Goal: Transaction & Acquisition: Book appointment/travel/reservation

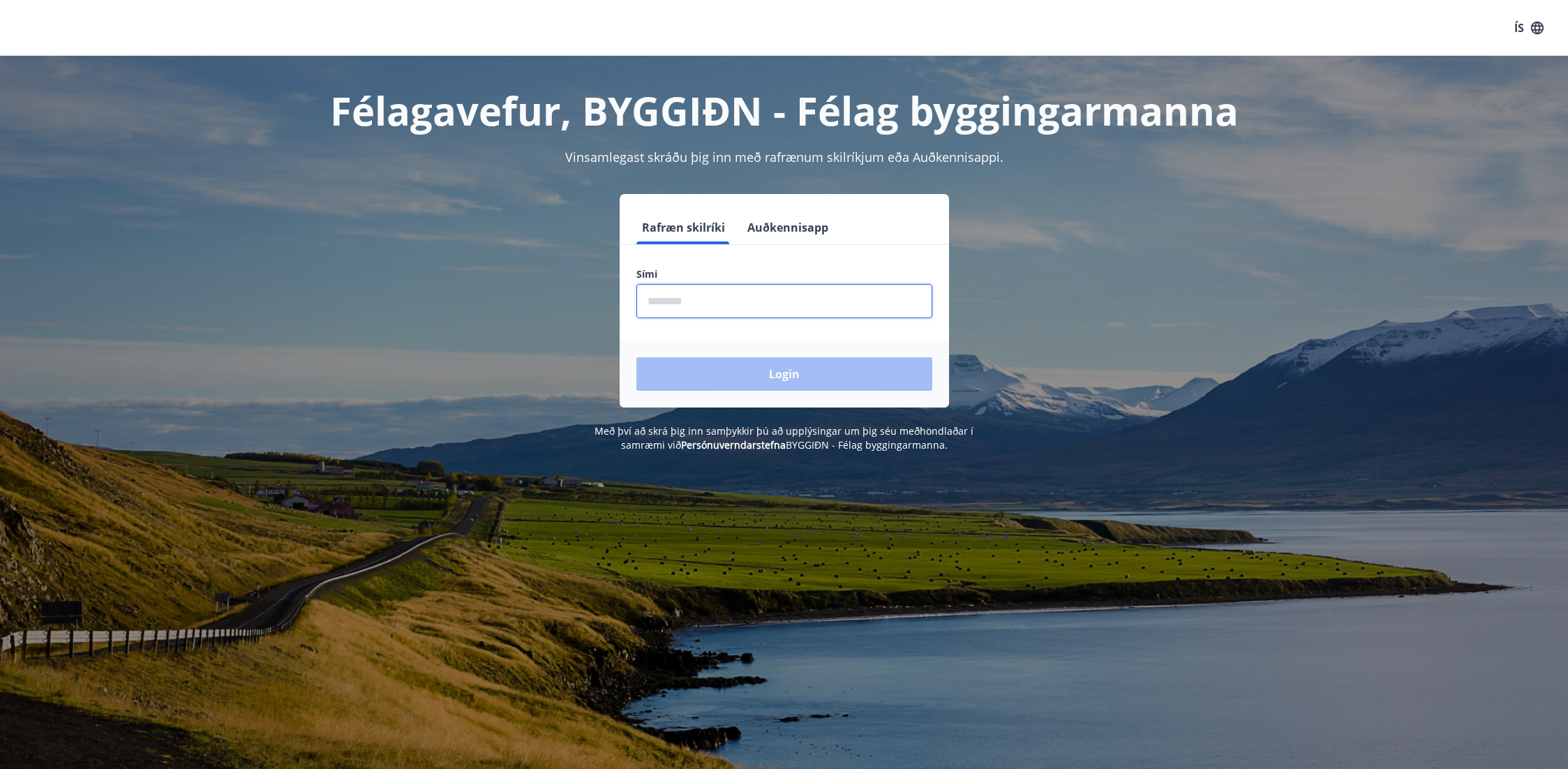
click at [756, 304] on input "phone" at bounding box center [784, 301] width 296 height 35
type input "********"
click at [754, 367] on button "Login" at bounding box center [784, 374] width 296 height 34
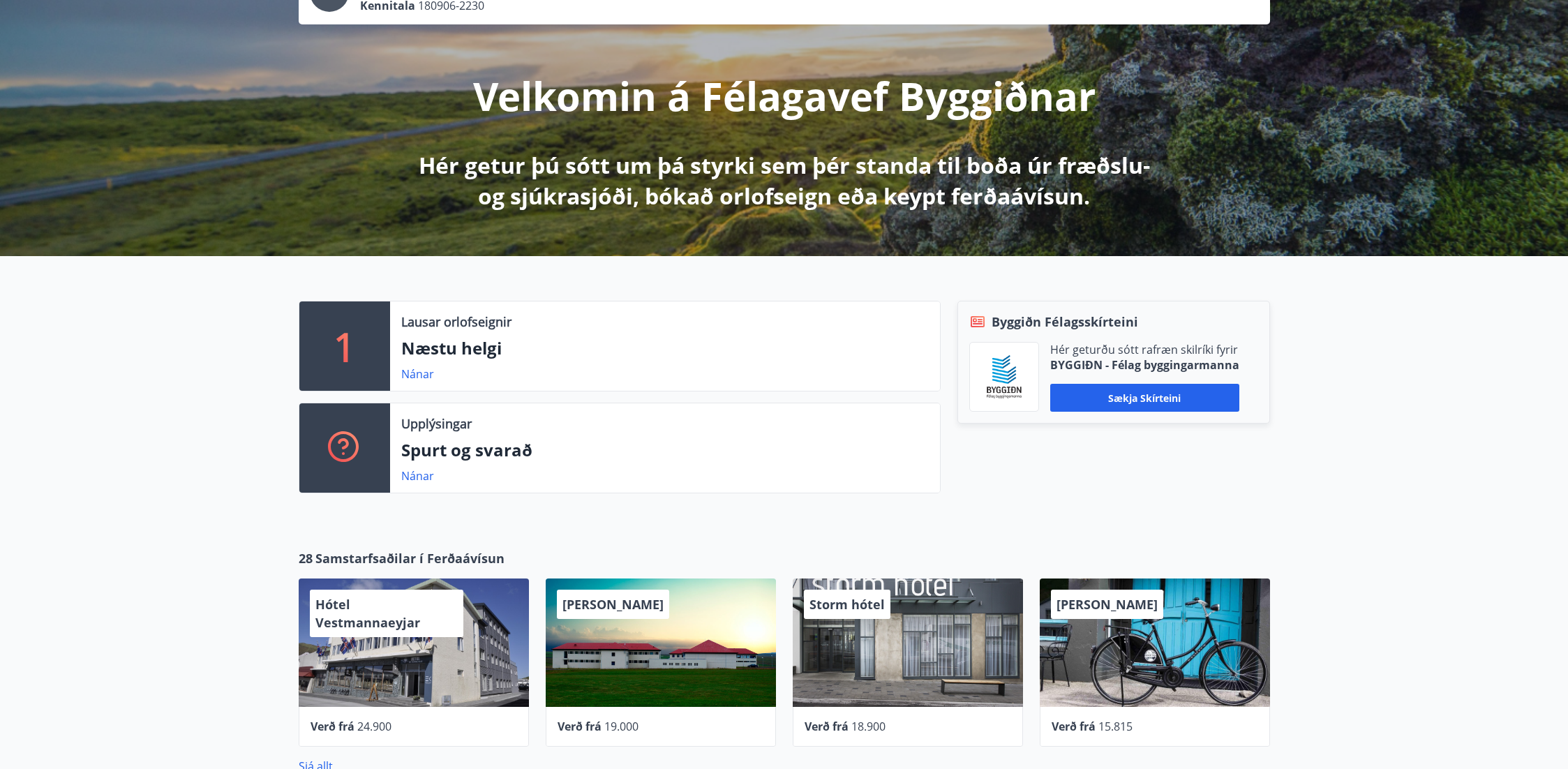
scroll to position [598, 0]
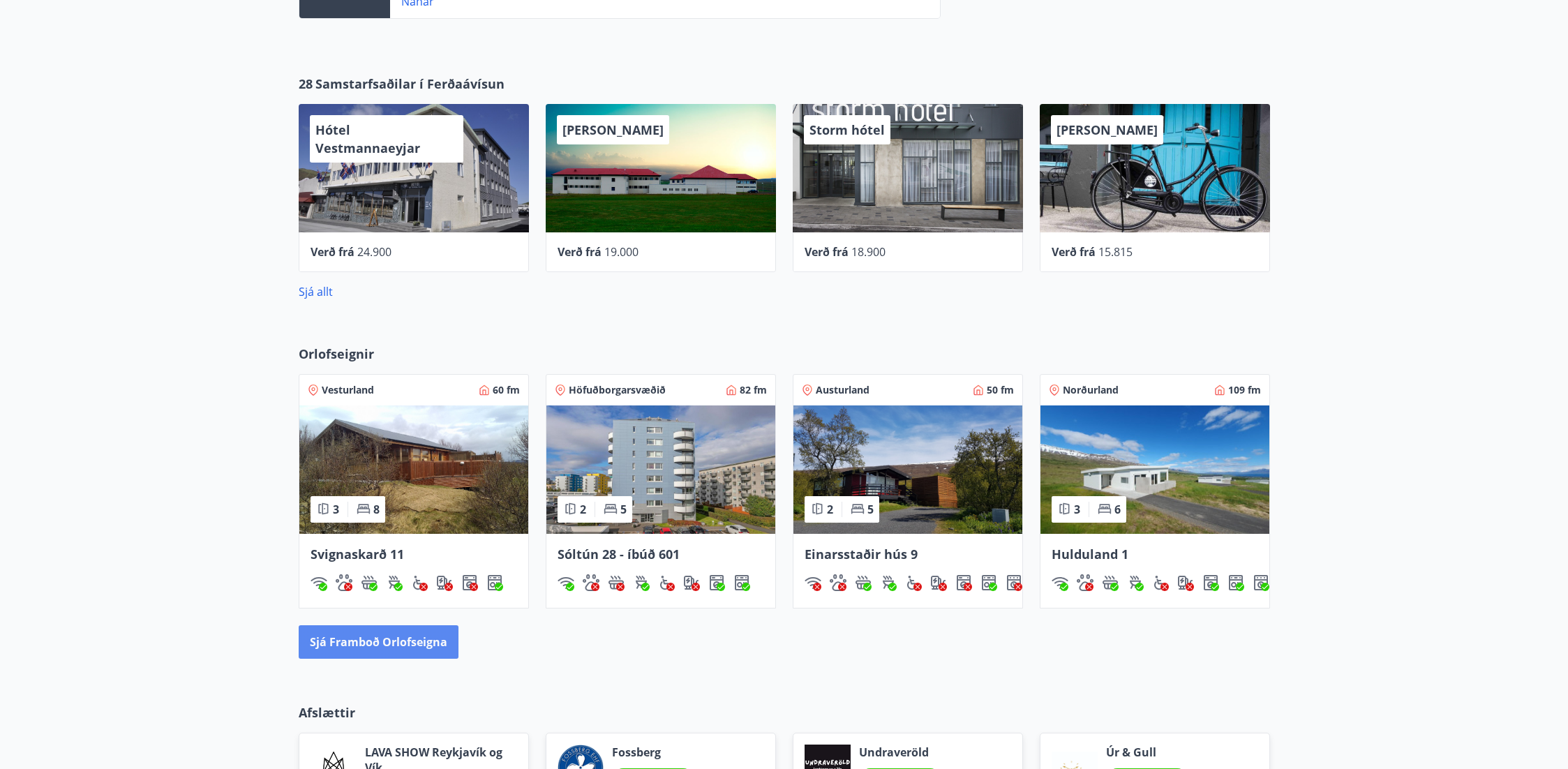
click at [399, 649] on button "Sjá framboð orlofseigna" at bounding box center [378, 642] width 160 height 34
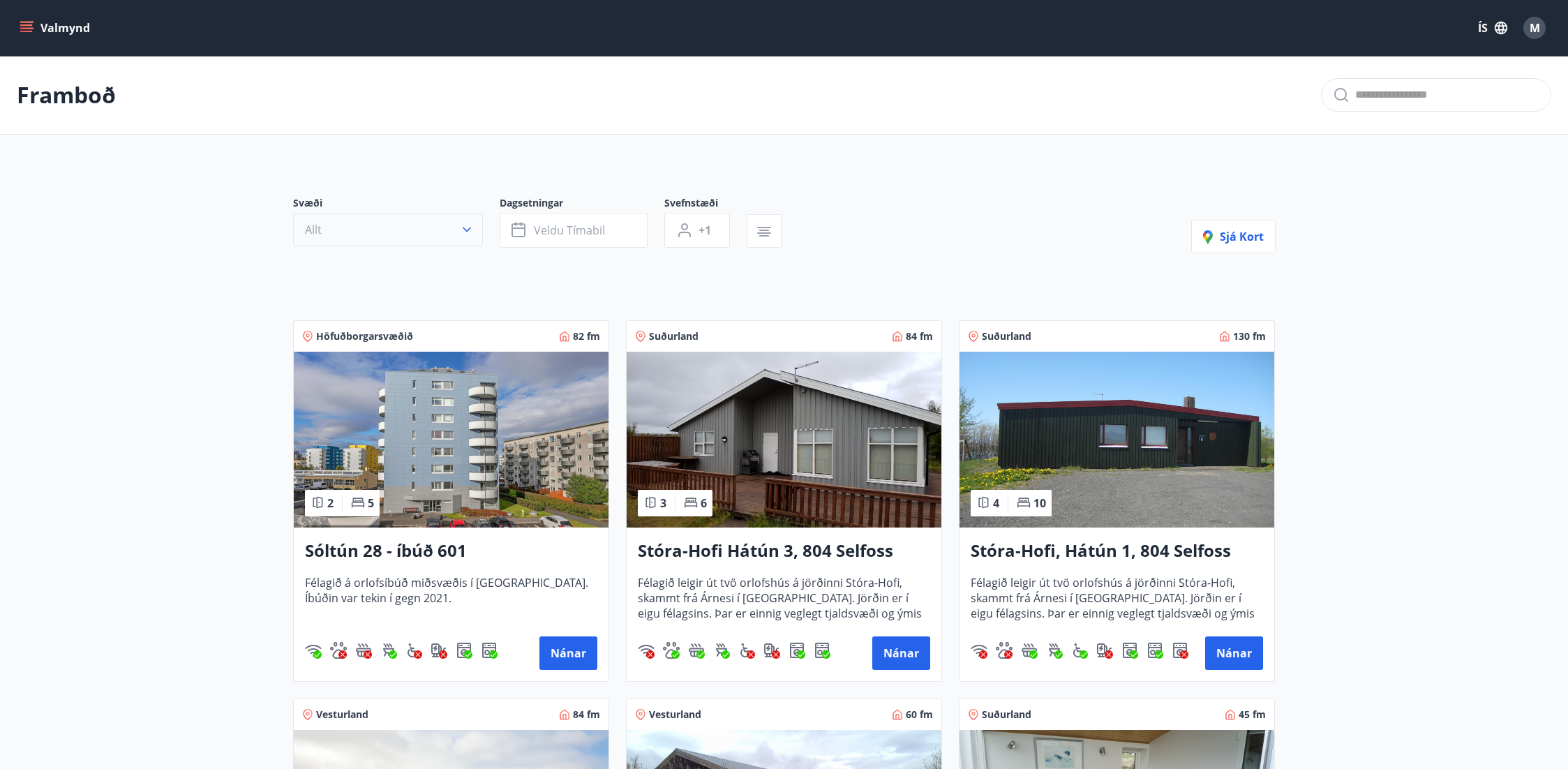
click at [467, 228] on icon "button" at bounding box center [467, 230] width 14 height 14
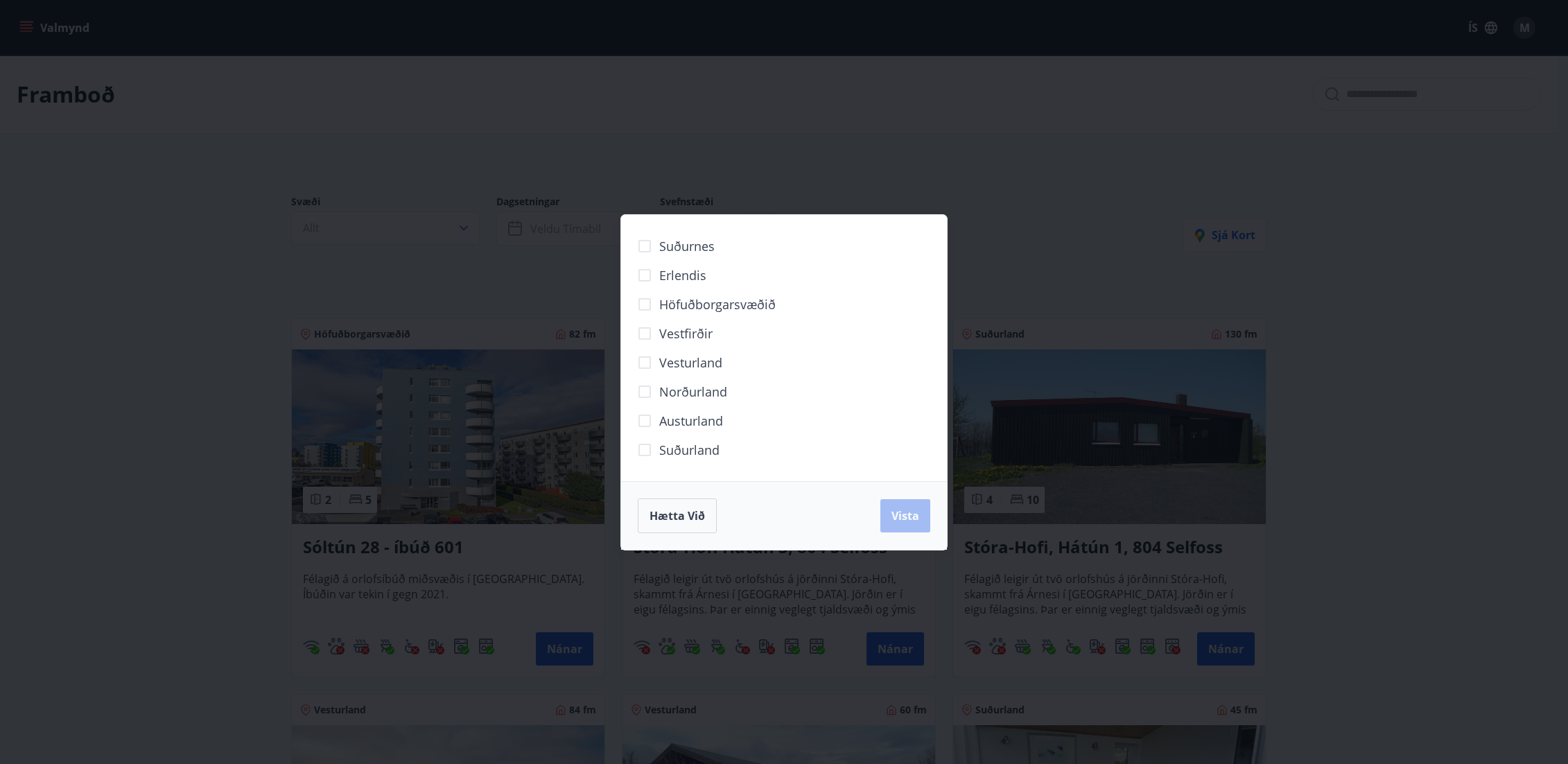
click at [682, 394] on span "Norðurland" at bounding box center [693, 391] width 68 height 18
click at [905, 518] on span "Vista" at bounding box center [906, 516] width 28 height 16
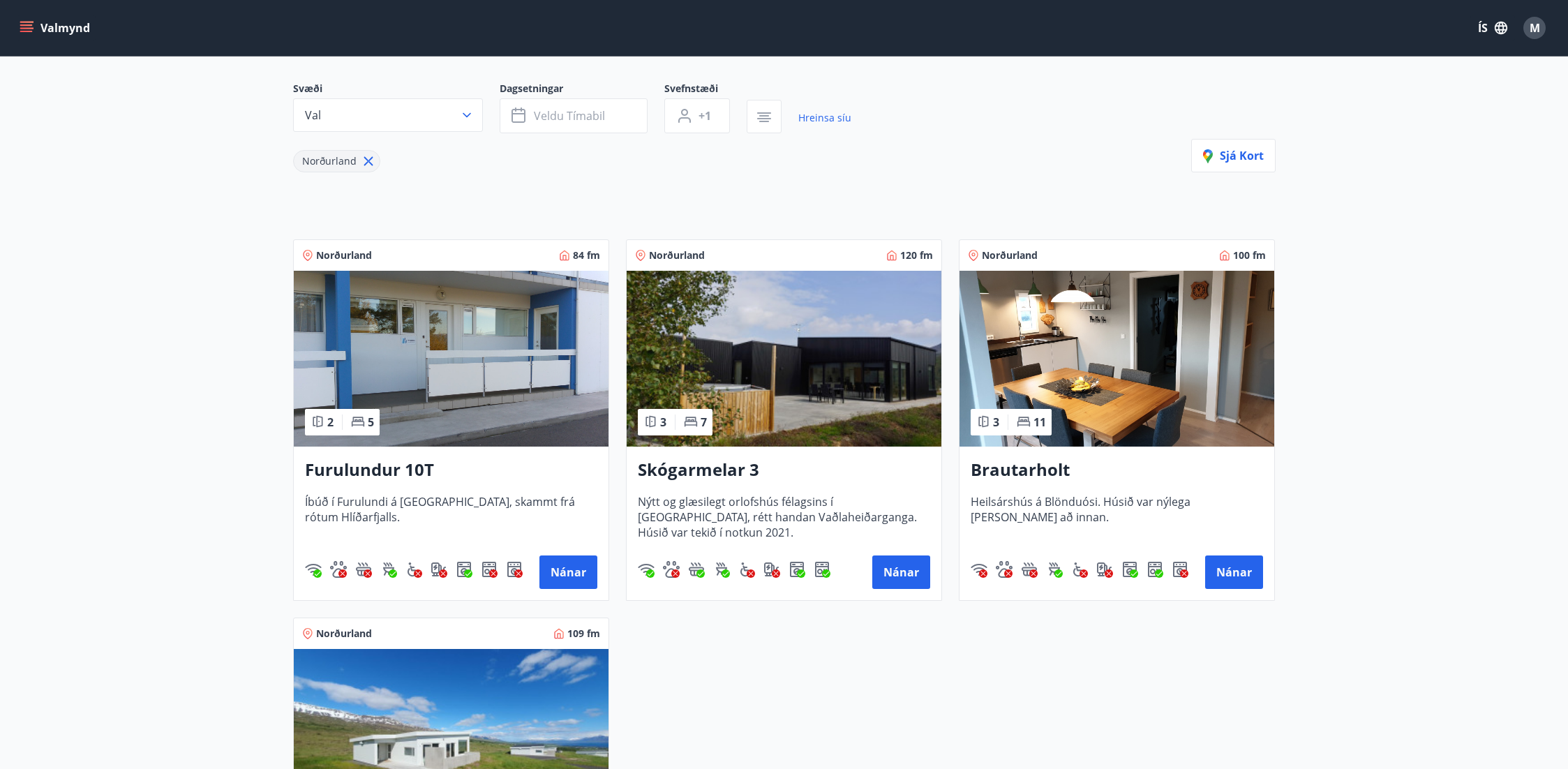
scroll to position [115, 0]
click at [567, 571] on button "Nánar" at bounding box center [568, 572] width 58 height 34
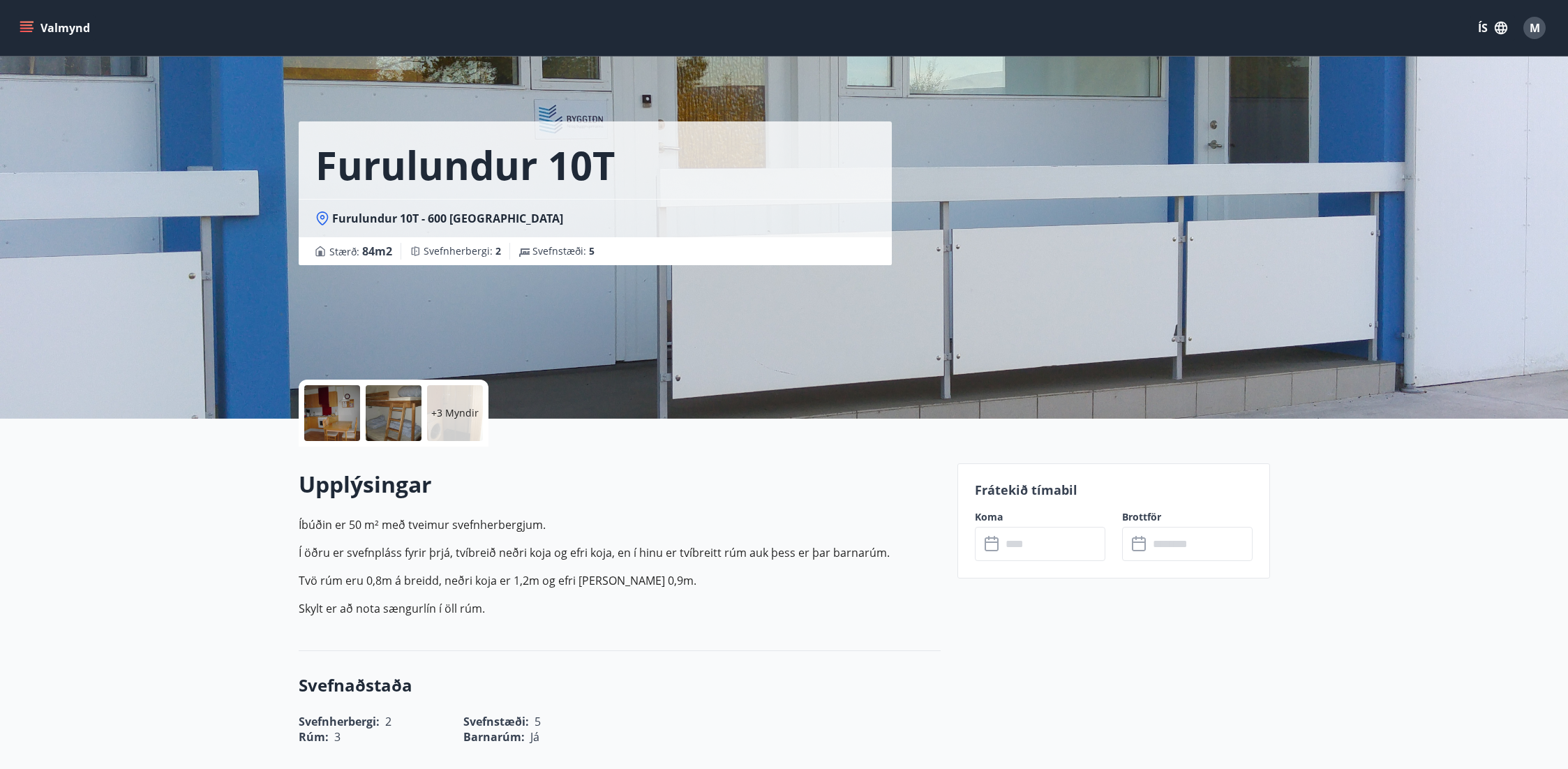
click at [1011, 540] on input "text" at bounding box center [1053, 544] width 104 height 35
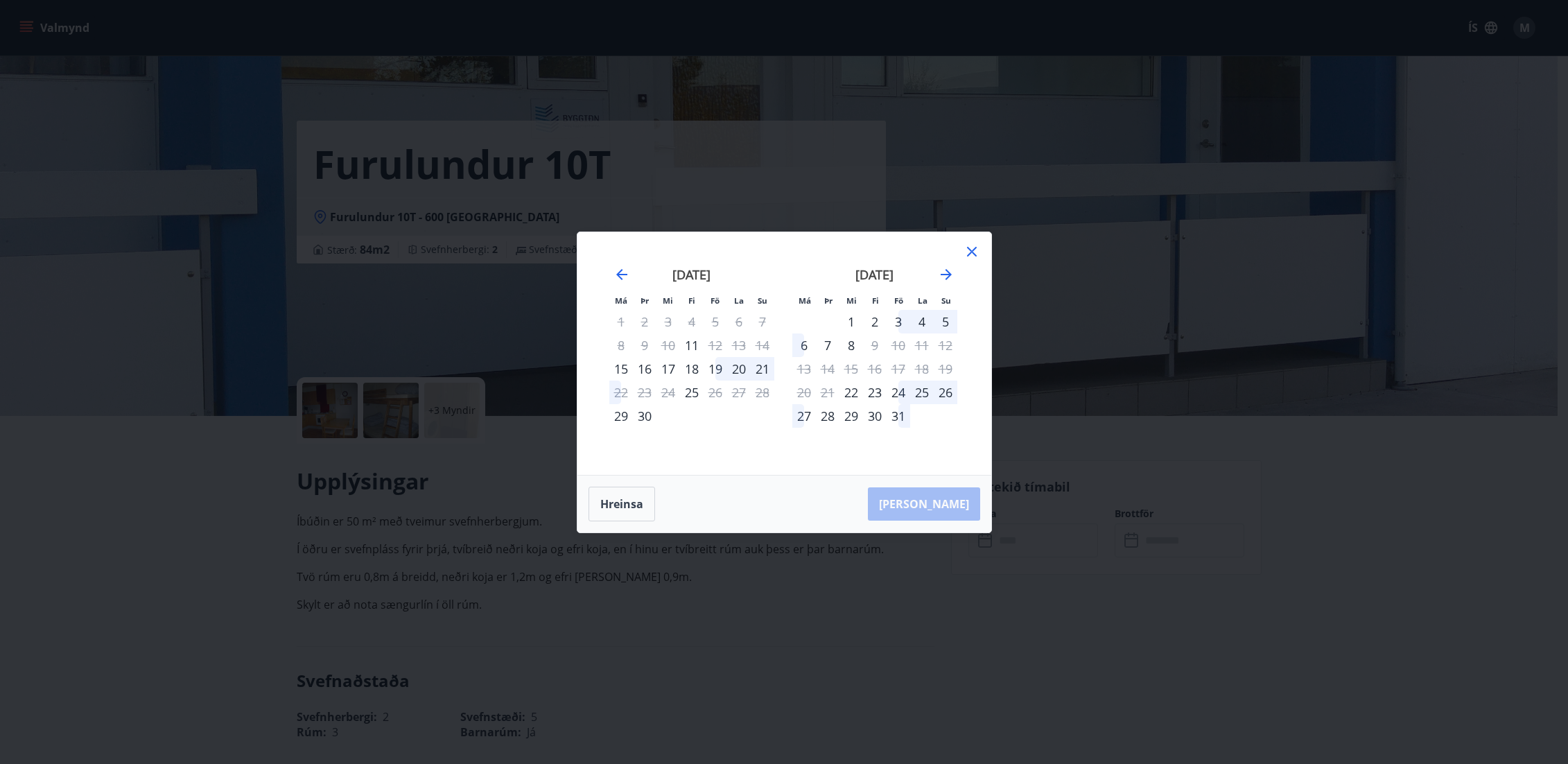
click at [720, 368] on div "19" at bounding box center [715, 369] width 23 height 23
click at [615, 391] on div "22" at bounding box center [621, 392] width 23 height 23
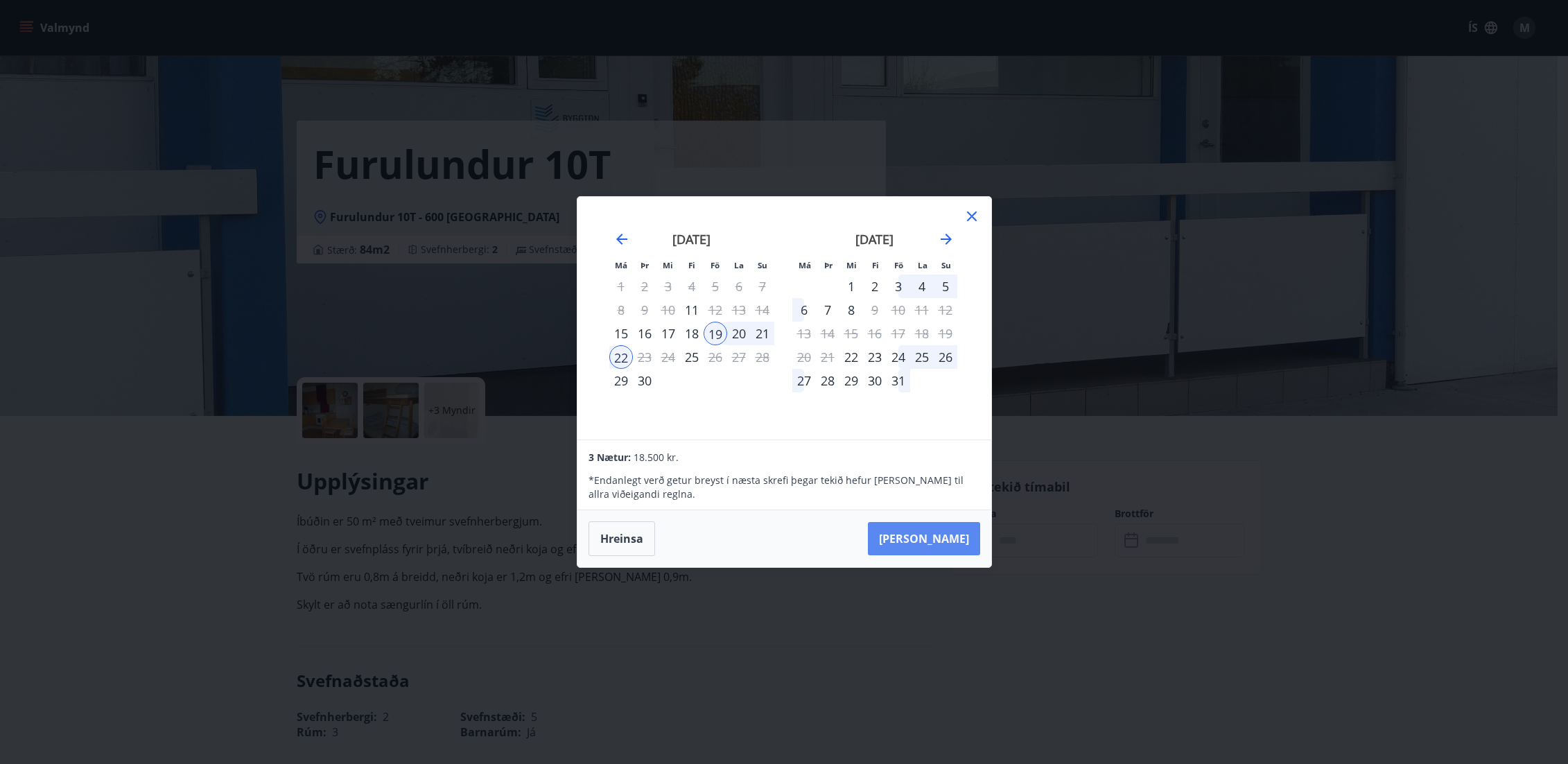
click at [943, 543] on button "[PERSON_NAME]" at bounding box center [925, 539] width 112 height 34
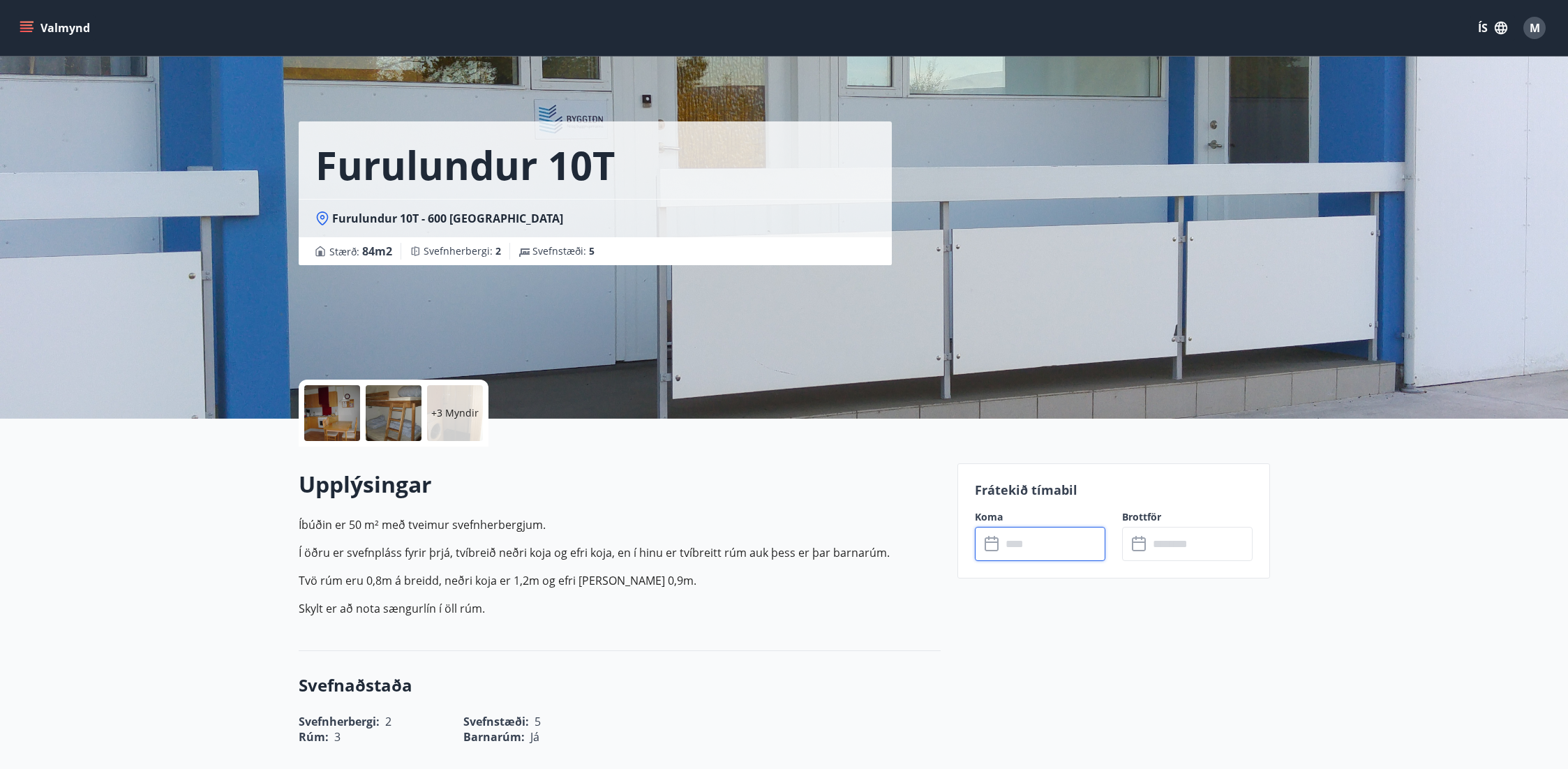
type input "******"
click at [456, 412] on p "+3 Myndir" at bounding box center [455, 414] width 47 height 14
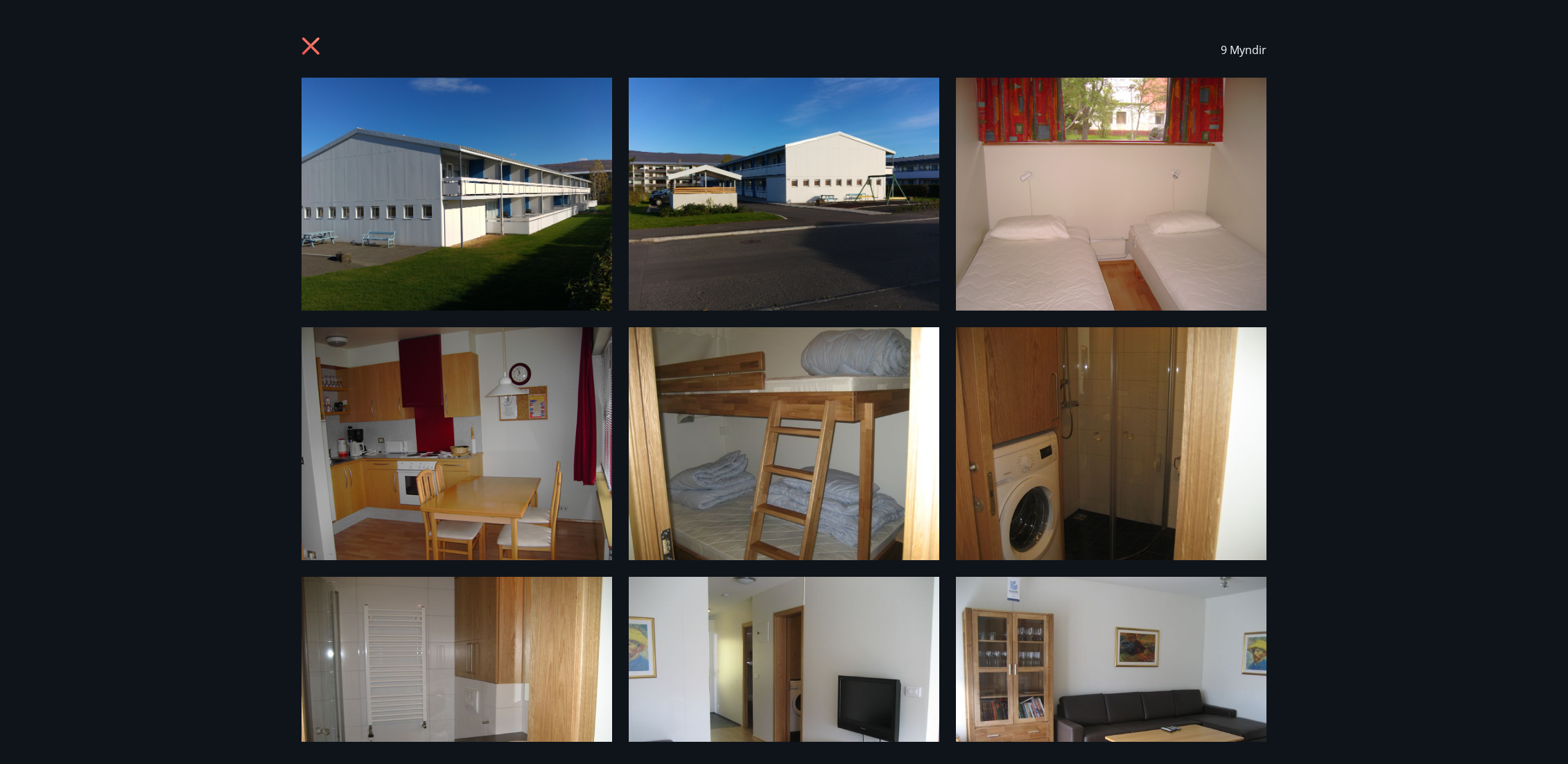
click at [438, 187] on img at bounding box center [457, 194] width 311 height 233
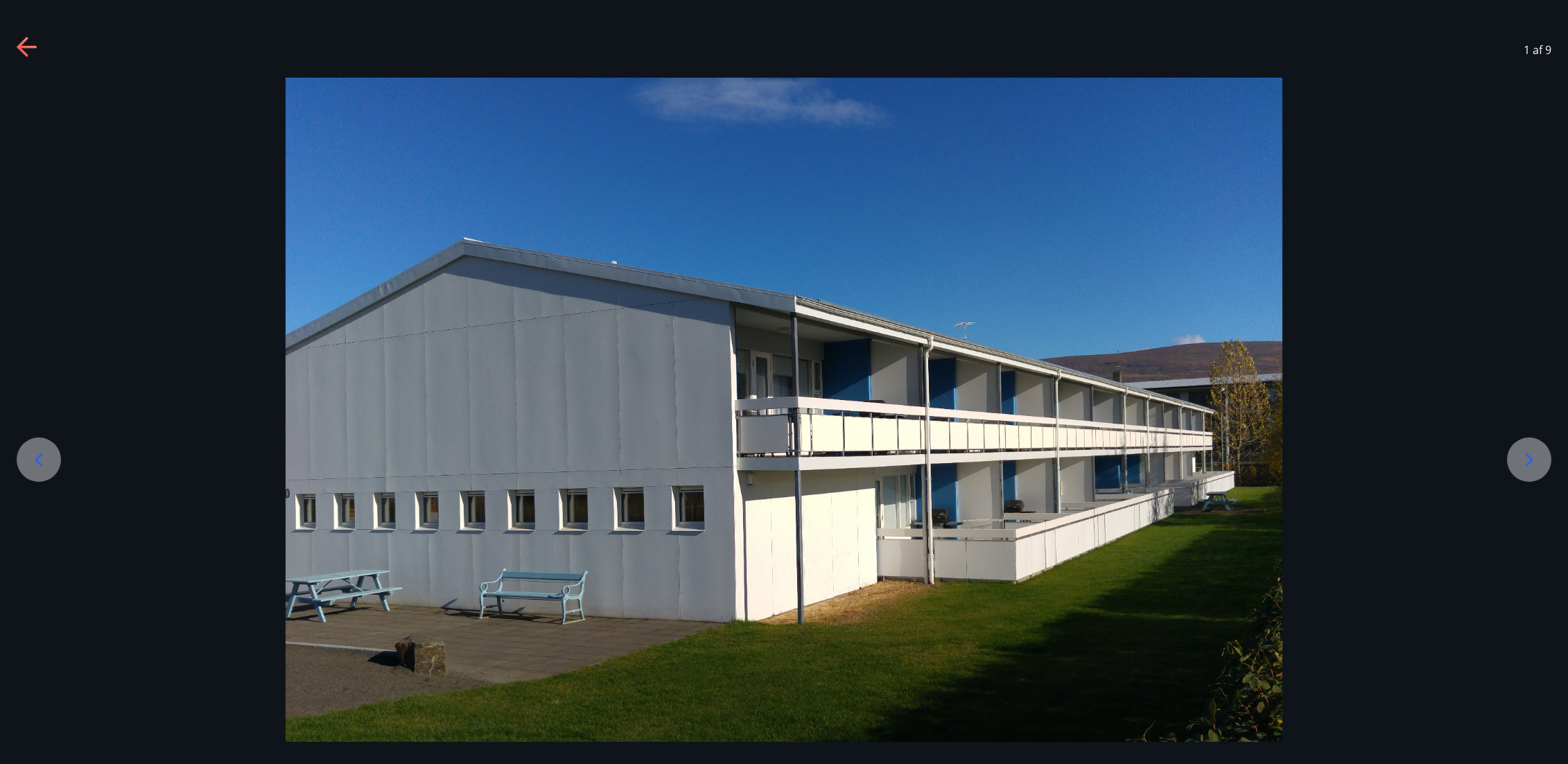
click at [1531, 453] on icon at bounding box center [1529, 459] width 22 height 22
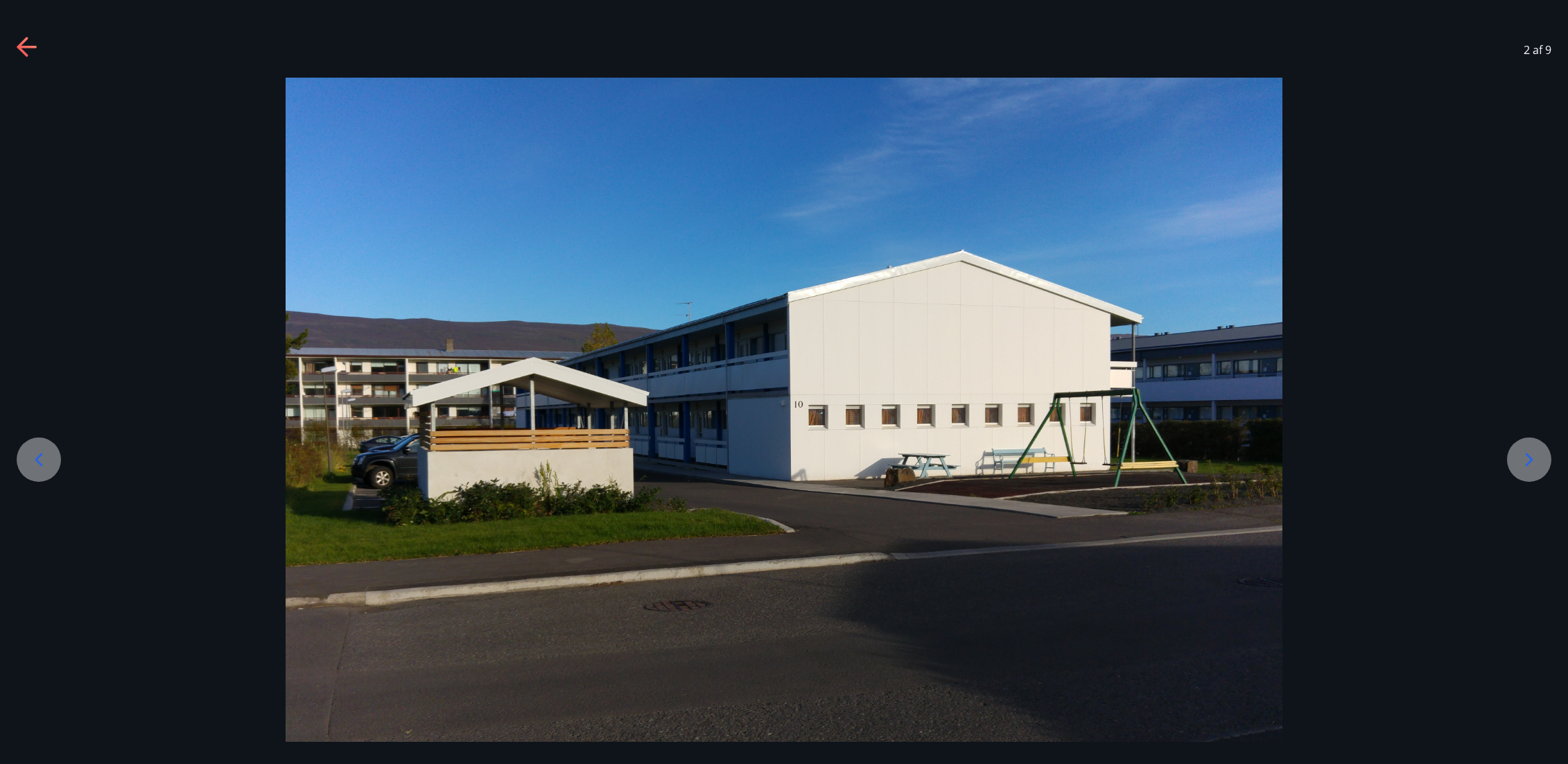
click at [1529, 455] on icon at bounding box center [1529, 459] width 22 height 22
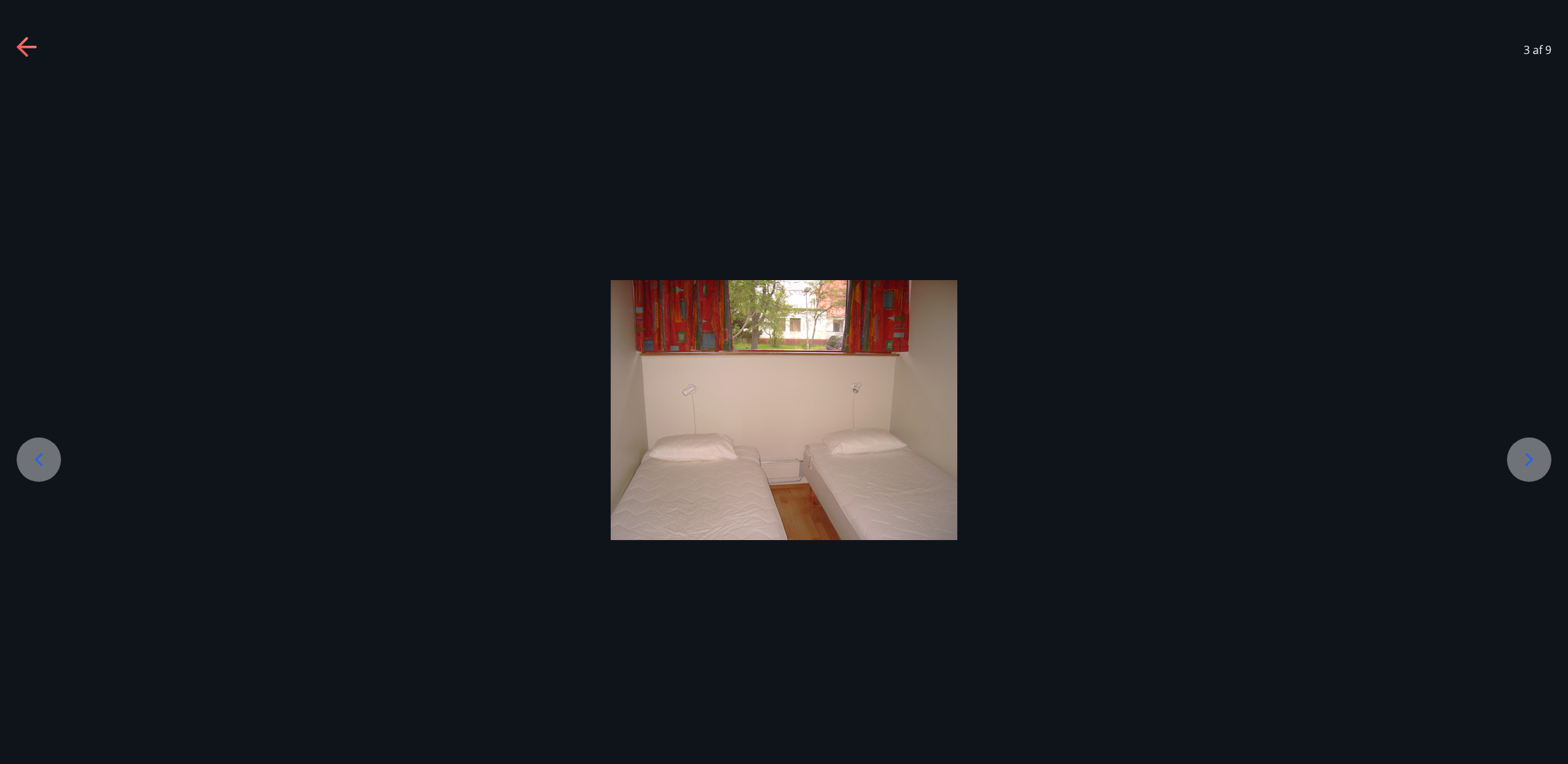
click at [1523, 458] on icon at bounding box center [1529, 459] width 22 height 22
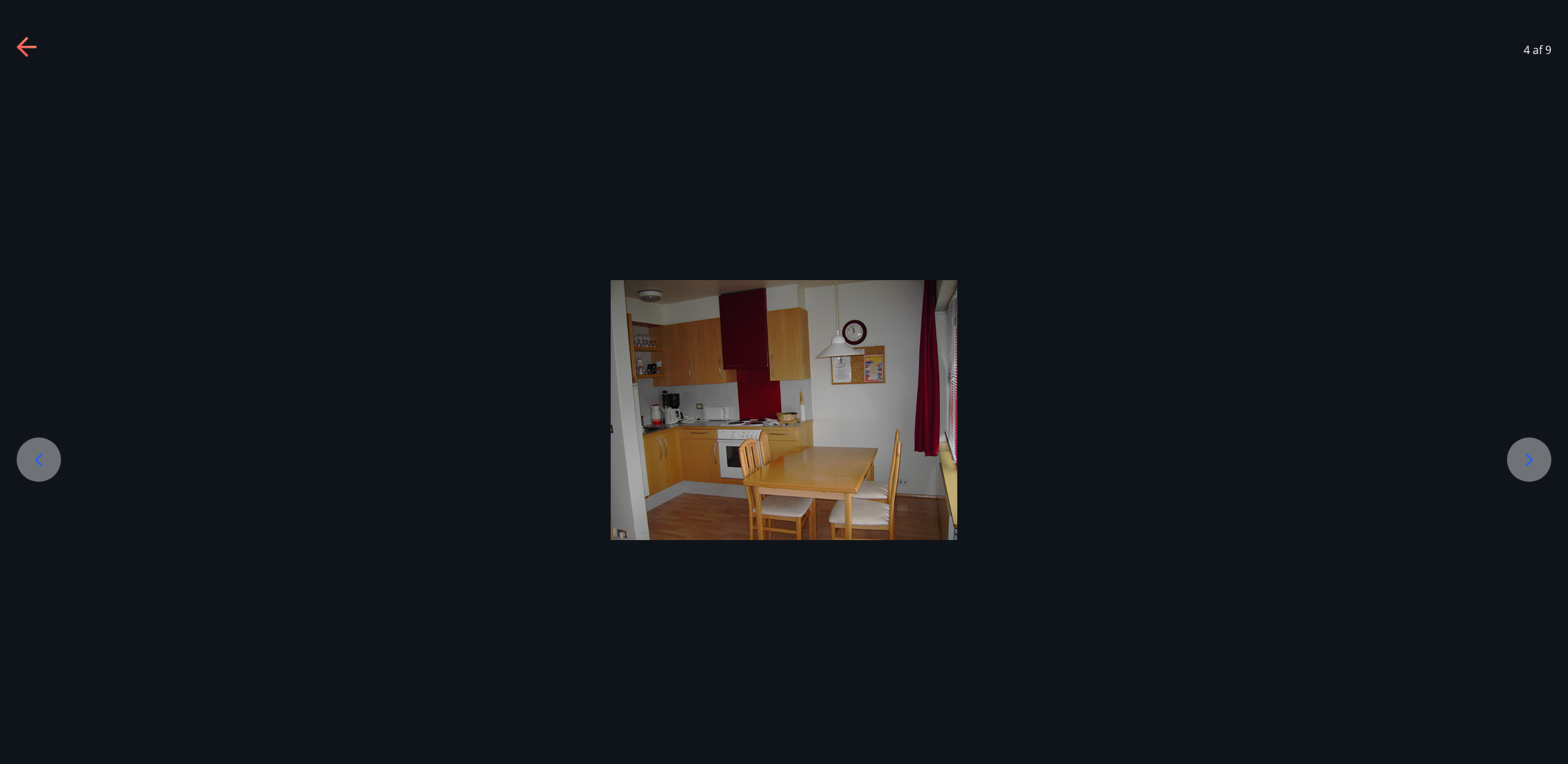
click at [1523, 458] on icon at bounding box center [1529, 459] width 22 height 22
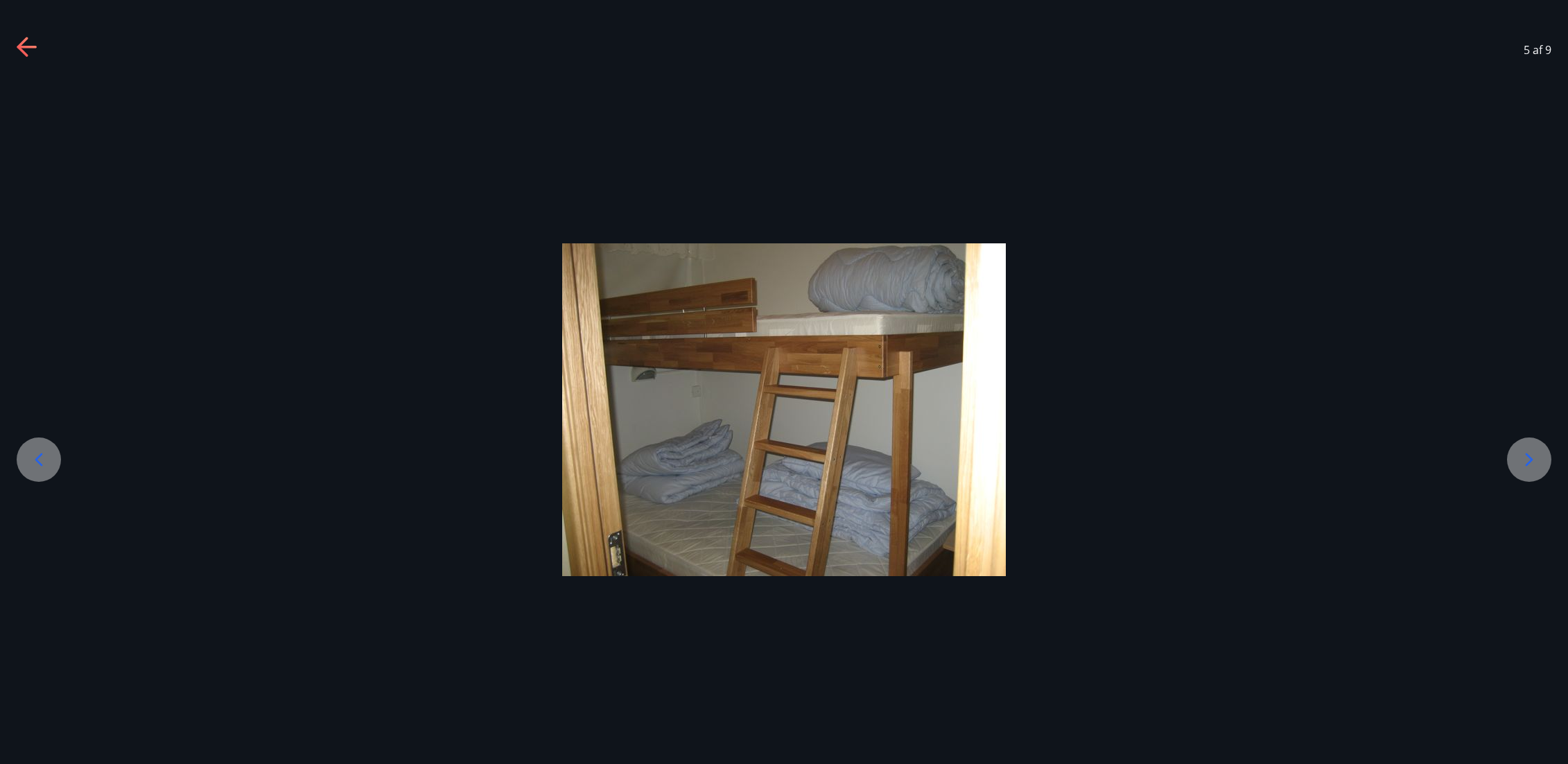
click at [1523, 458] on icon at bounding box center [1529, 459] width 22 height 22
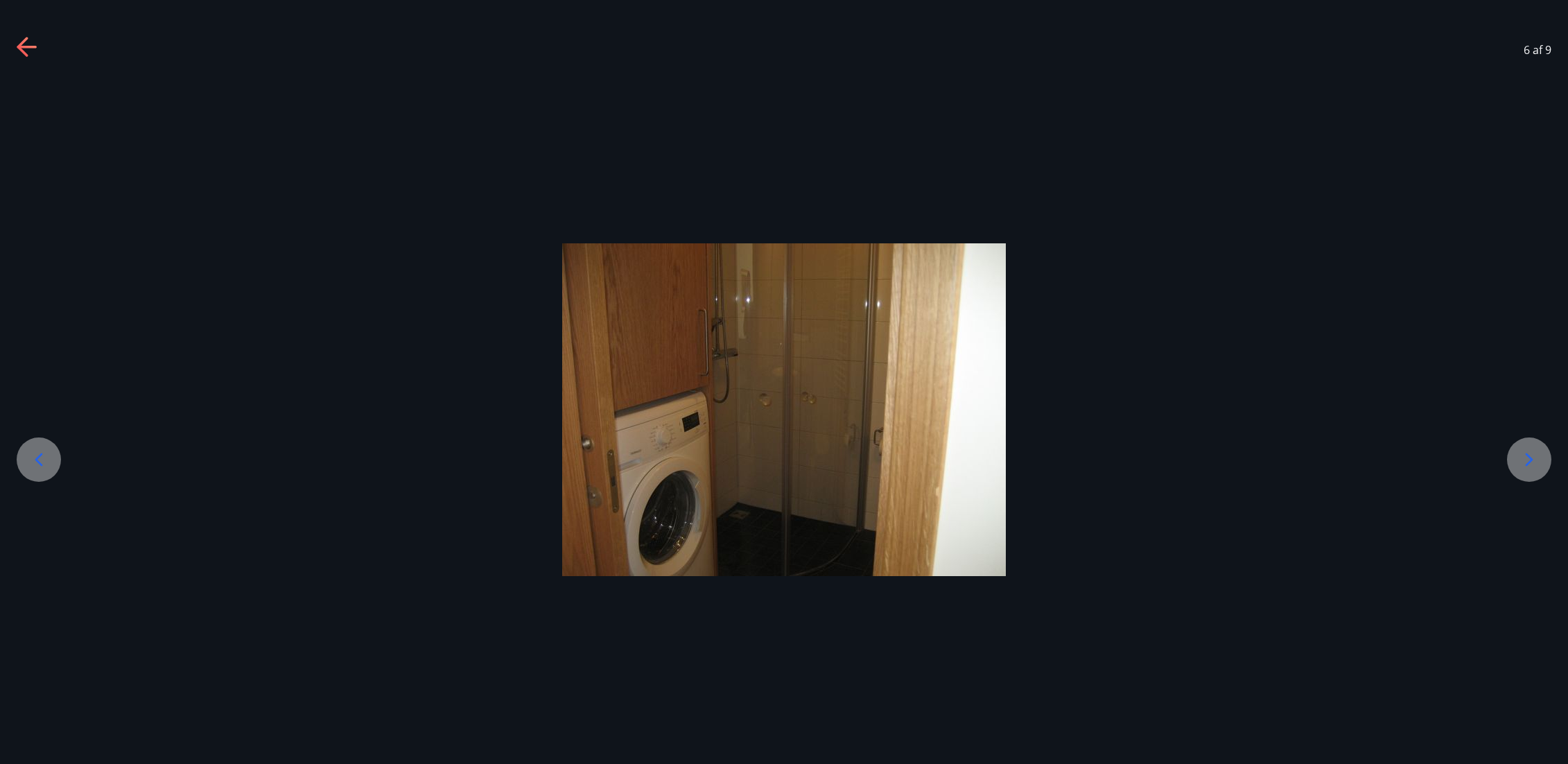
click at [1523, 458] on icon at bounding box center [1529, 459] width 22 height 22
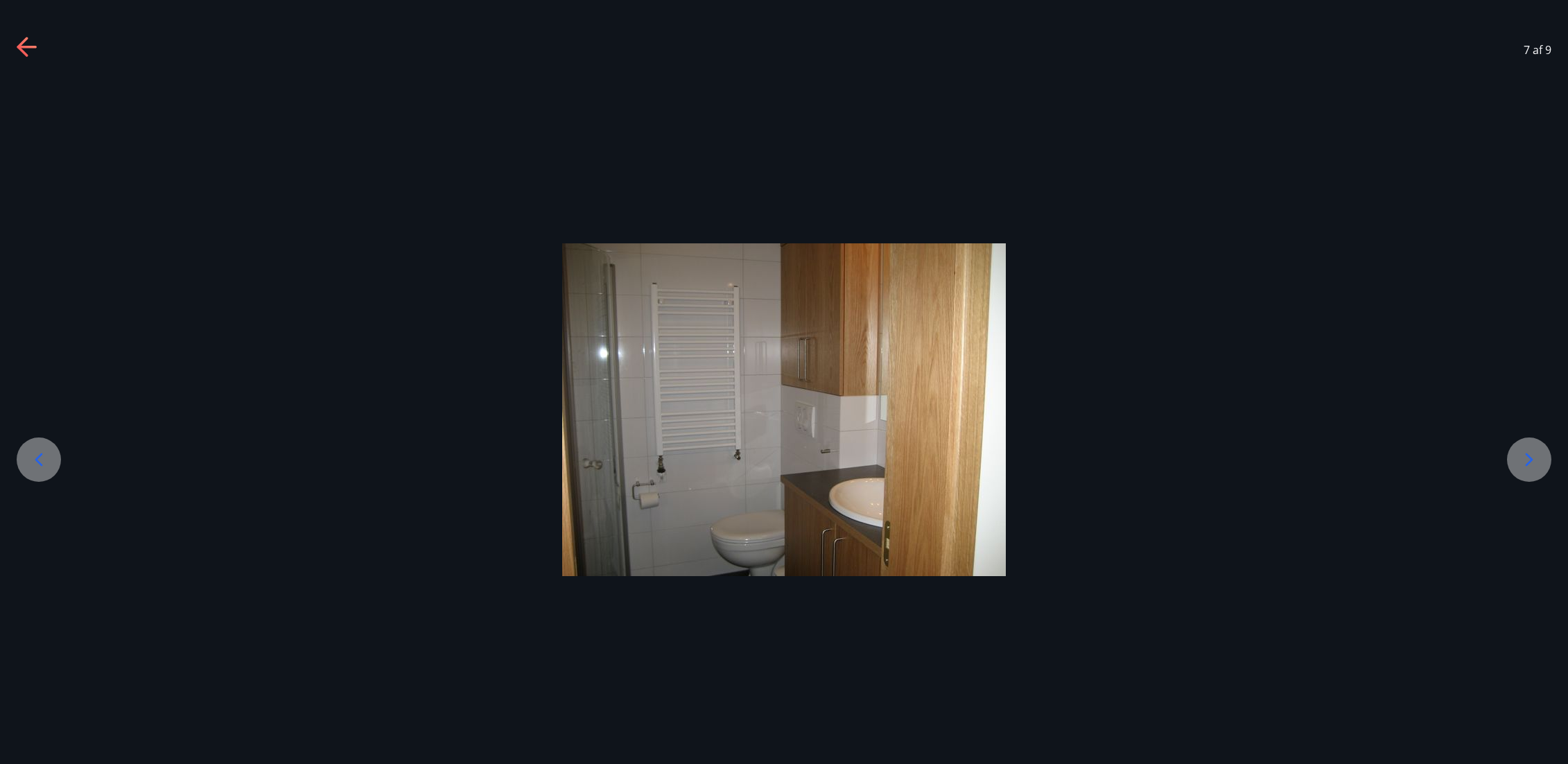
click at [1523, 458] on icon at bounding box center [1529, 459] width 22 height 22
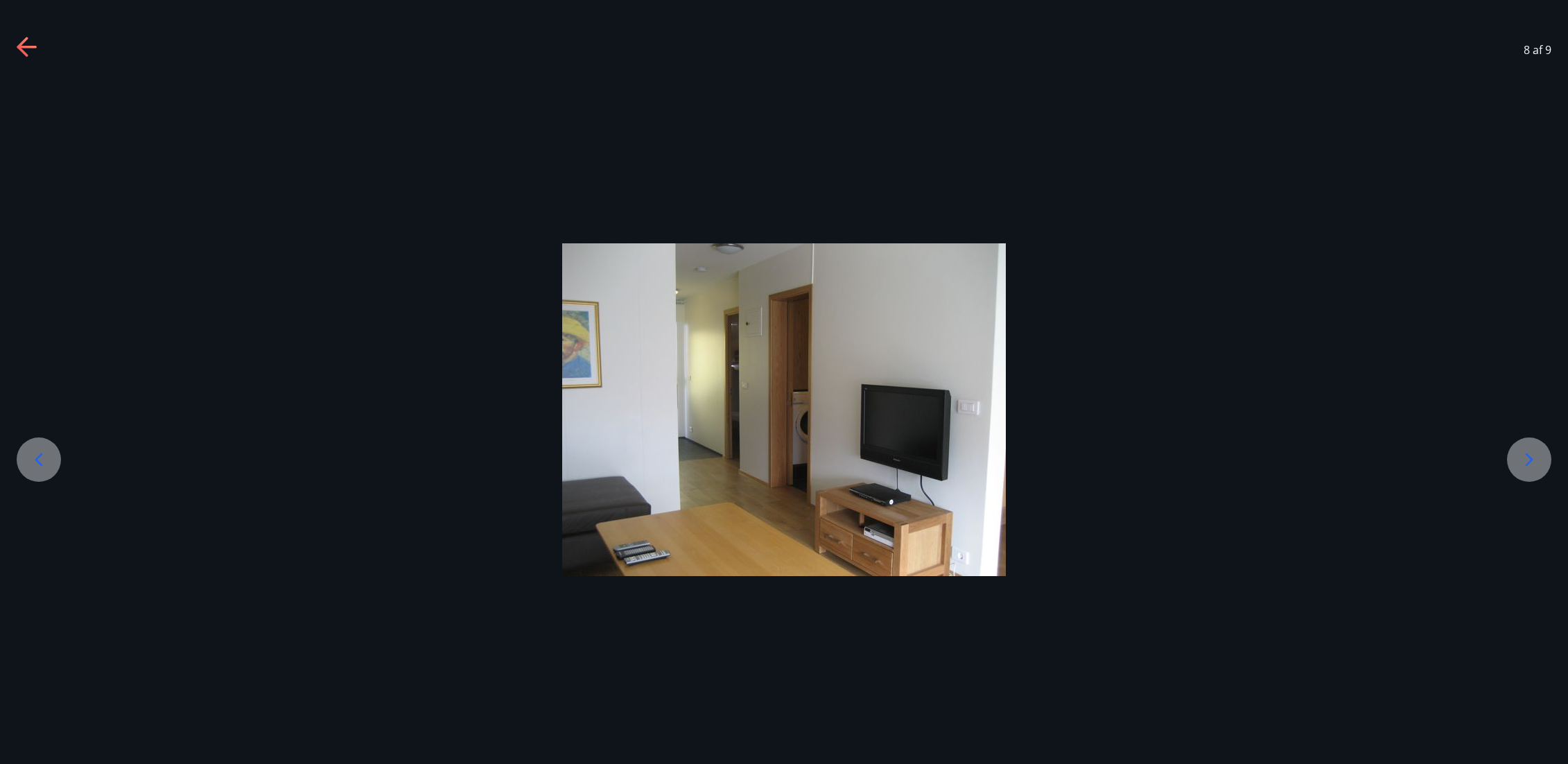
click at [1523, 458] on icon at bounding box center [1529, 459] width 22 height 22
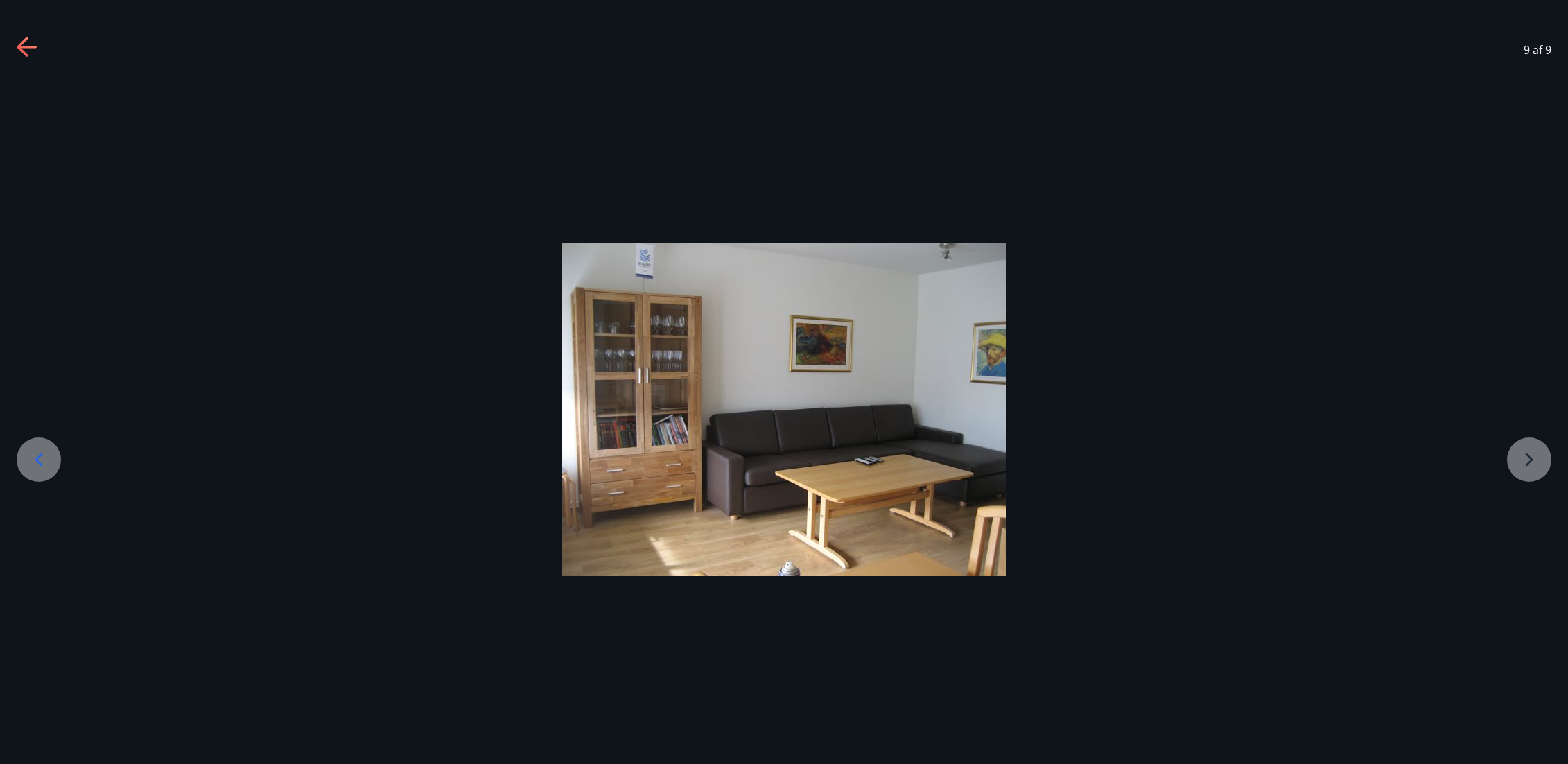
click at [1523, 458] on div at bounding box center [784, 410] width 1568 height 333
click at [45, 460] on icon at bounding box center [39, 459] width 22 height 22
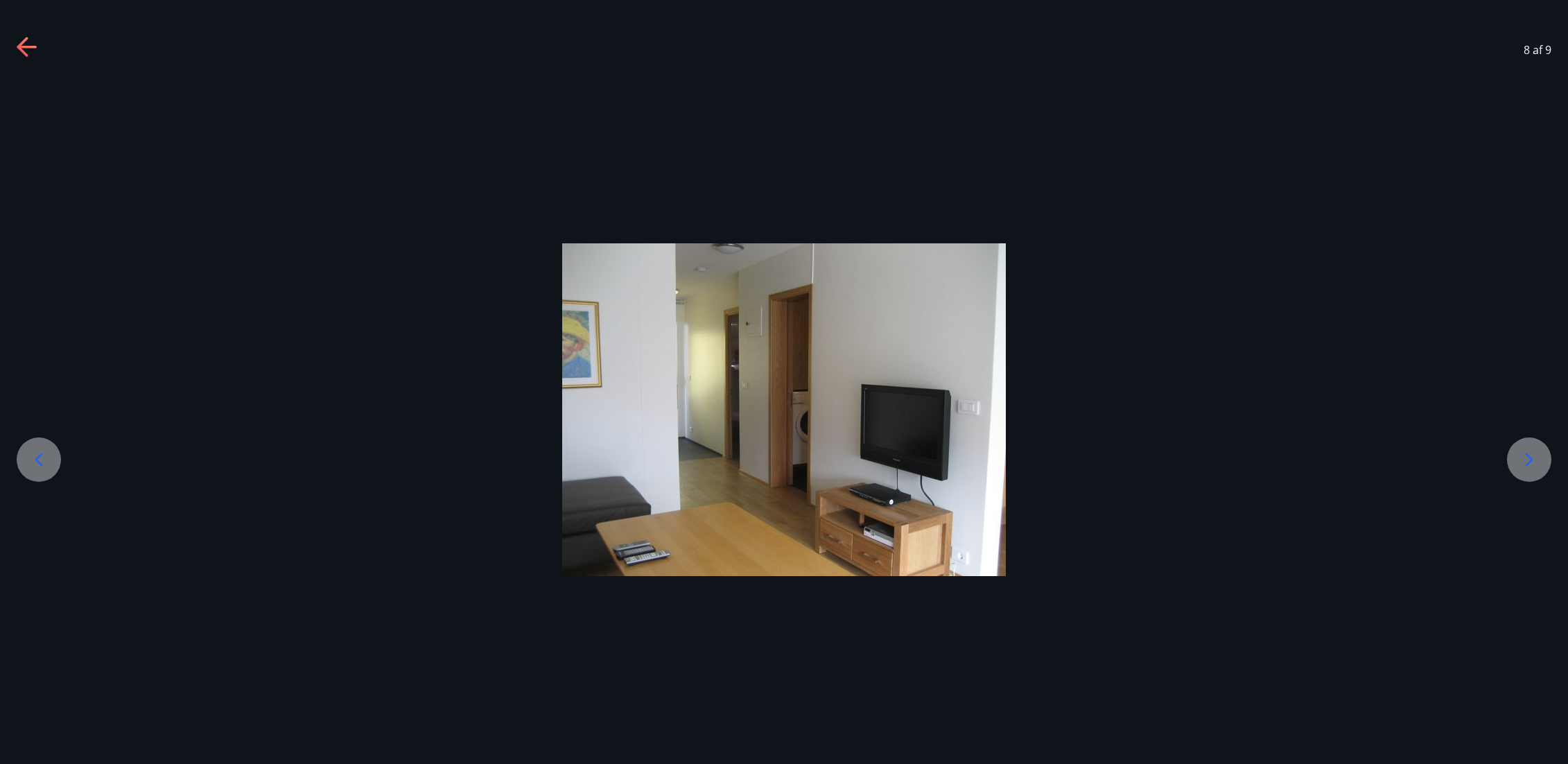
click at [45, 460] on icon at bounding box center [39, 459] width 22 height 22
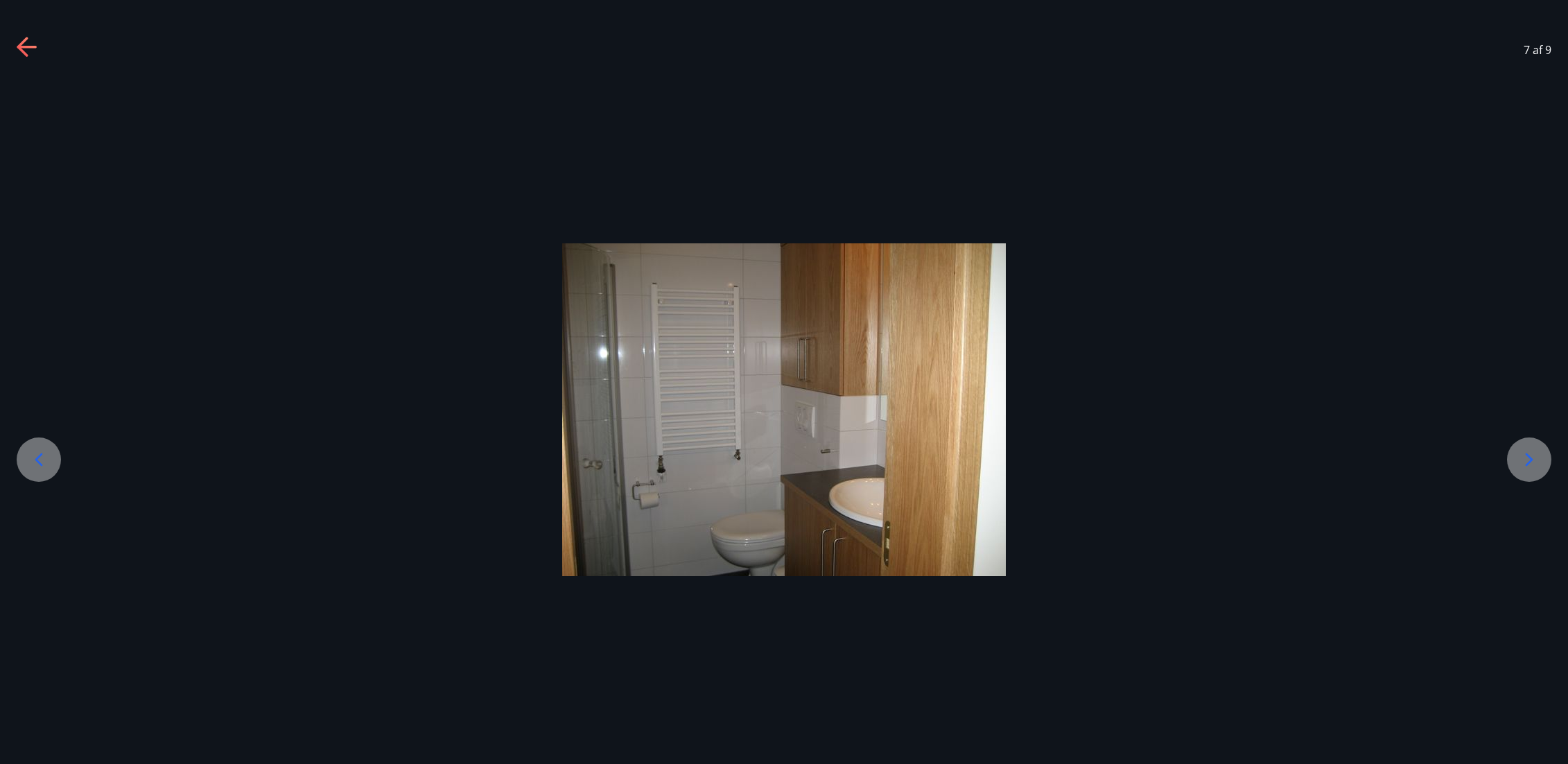
click at [45, 460] on icon at bounding box center [39, 459] width 22 height 22
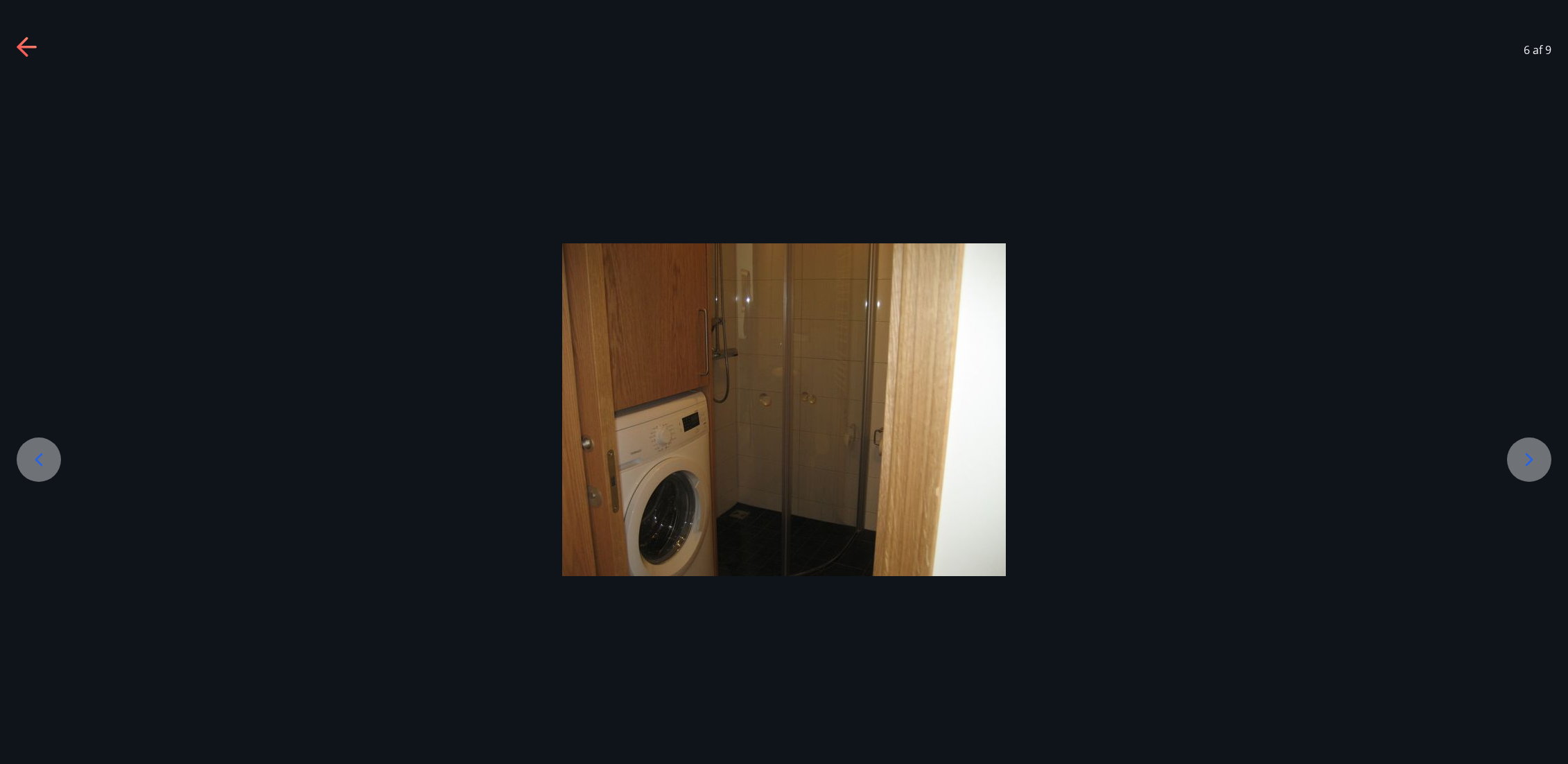
click at [45, 460] on icon at bounding box center [39, 459] width 22 height 22
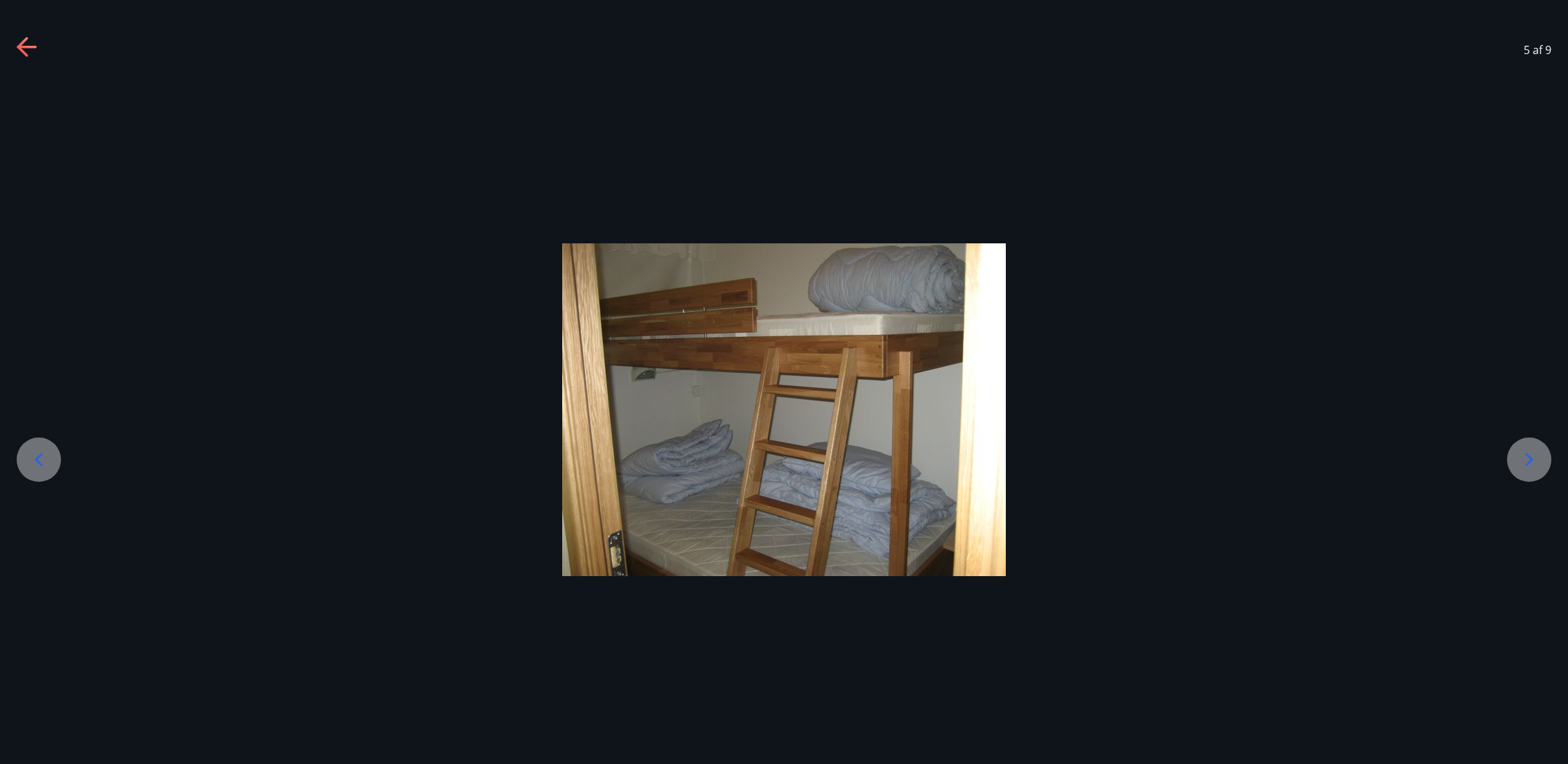
click at [45, 460] on icon at bounding box center [39, 459] width 22 height 22
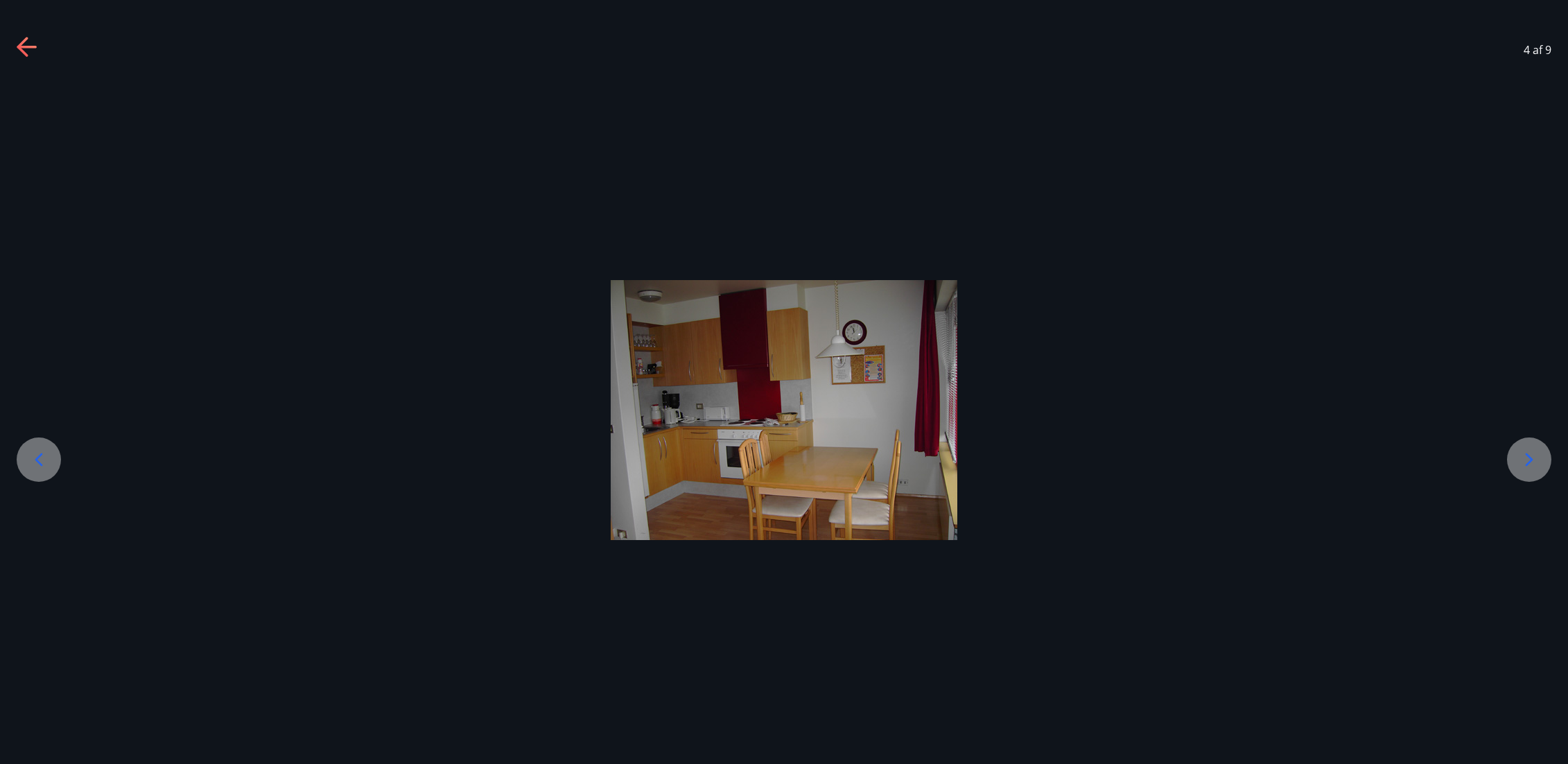
click at [45, 460] on icon at bounding box center [39, 459] width 22 height 22
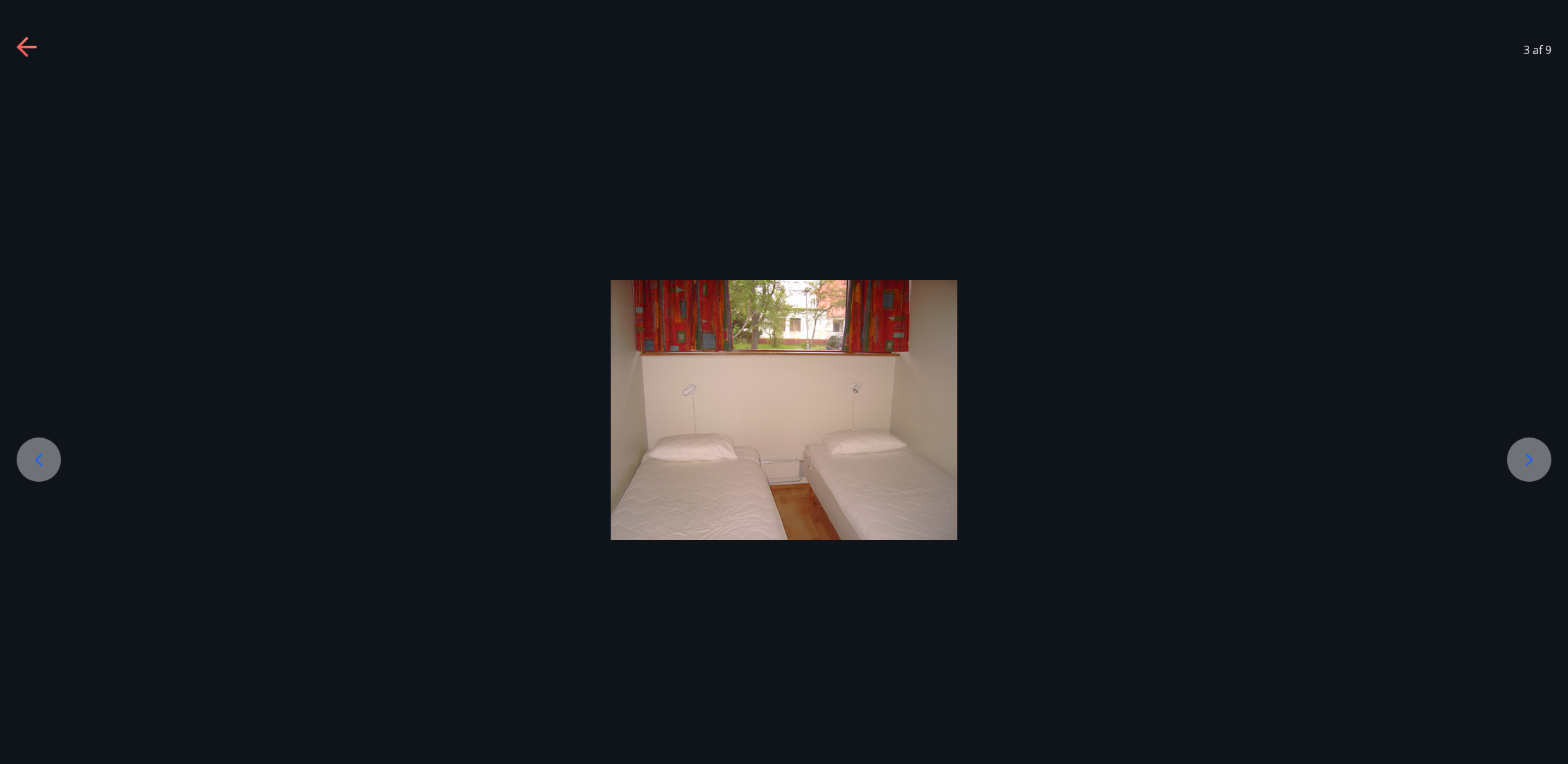
click at [45, 460] on icon at bounding box center [39, 459] width 22 height 22
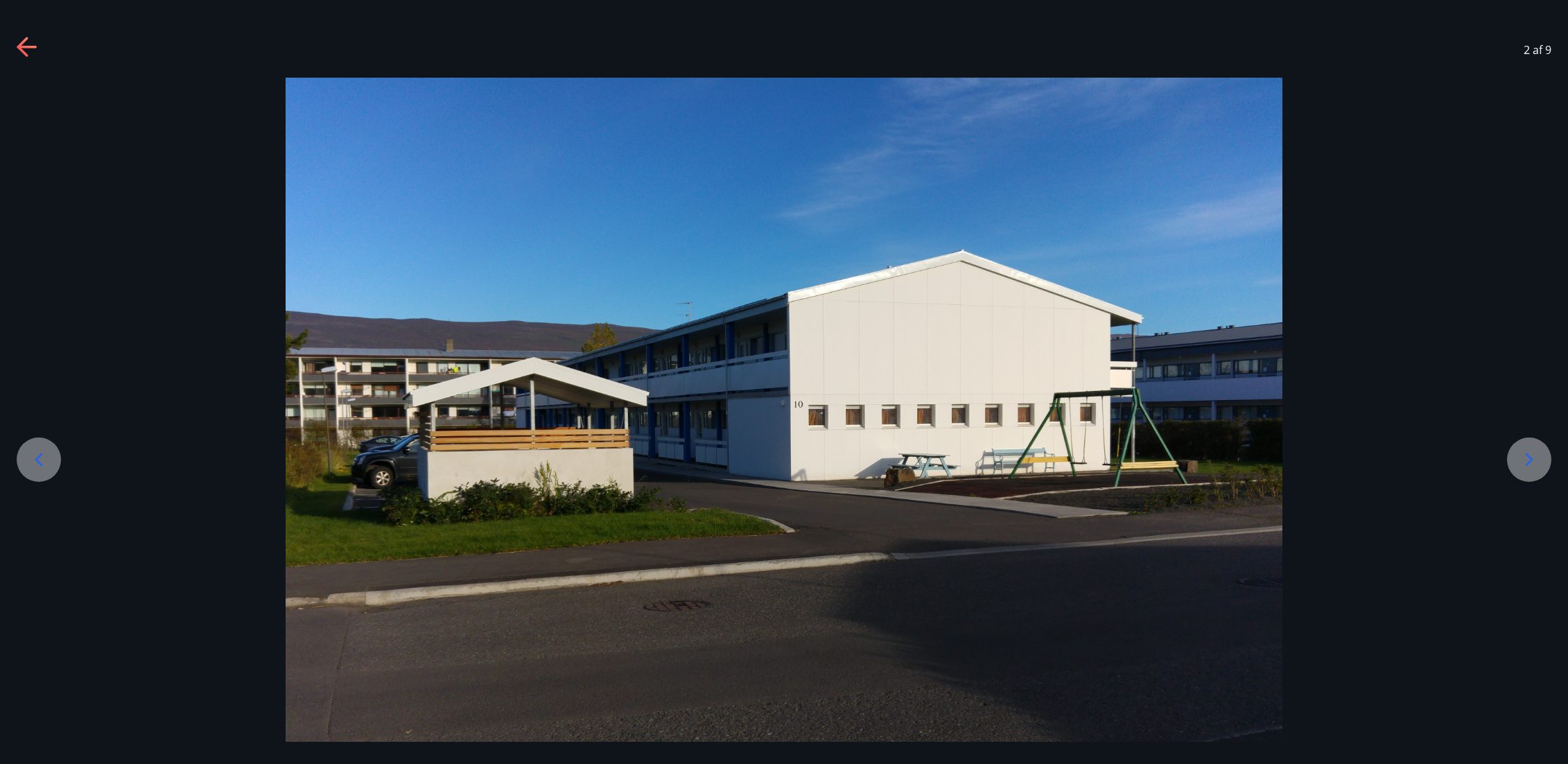
click at [20, 46] on icon at bounding box center [22, 46] width 11 height 20
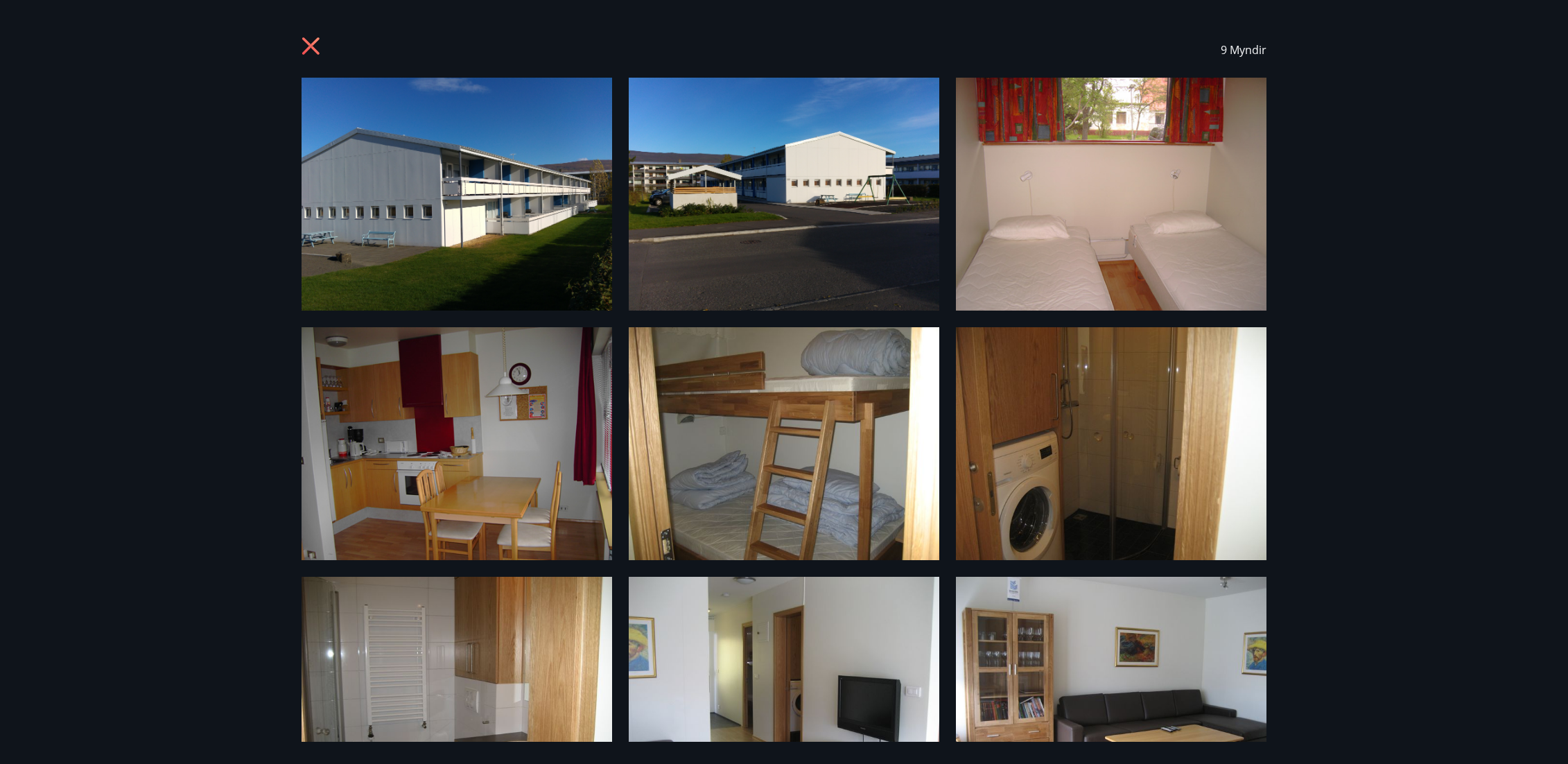
click at [314, 47] on icon at bounding box center [312, 48] width 22 height 22
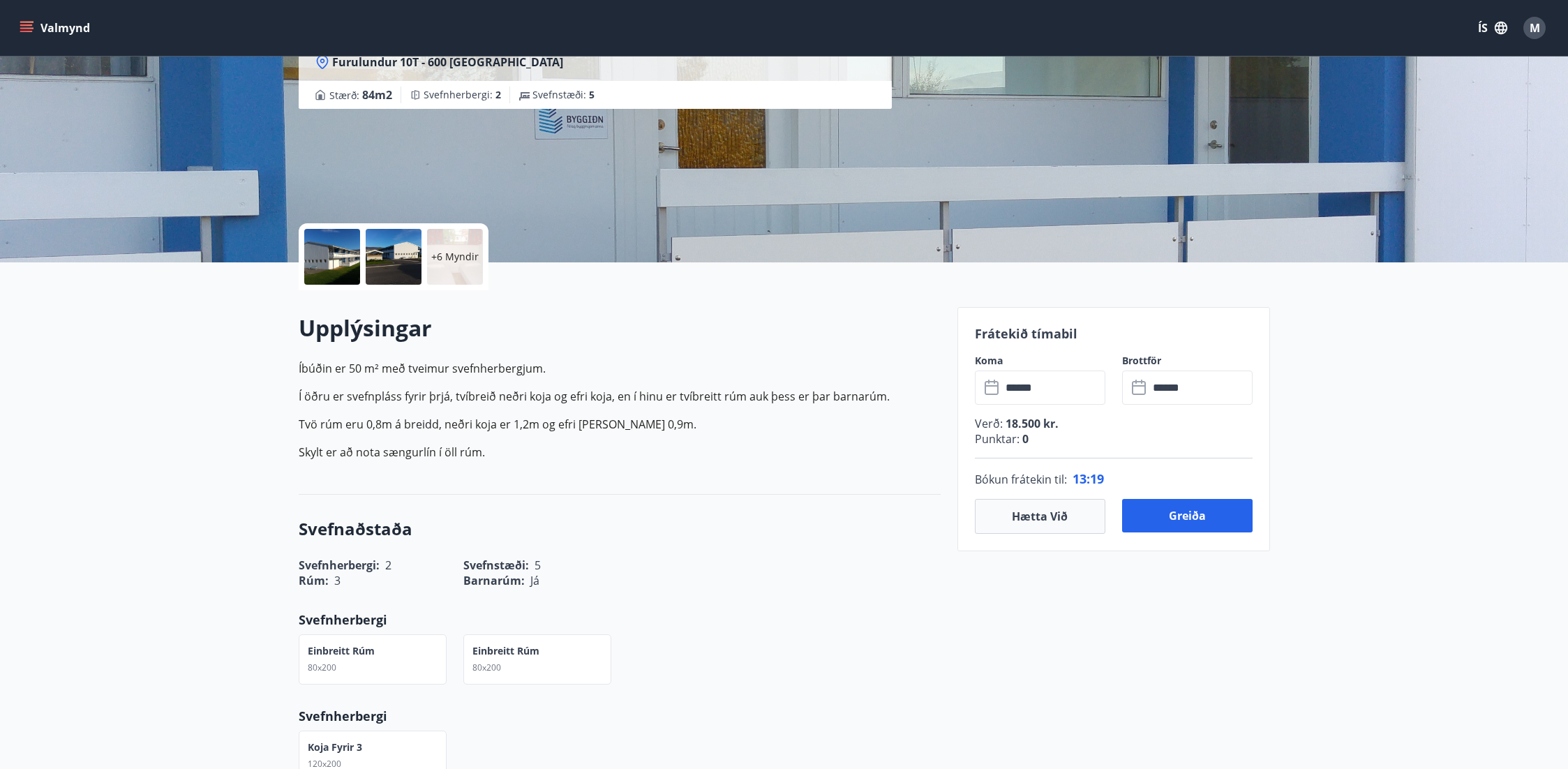
scroll to position [28, 0]
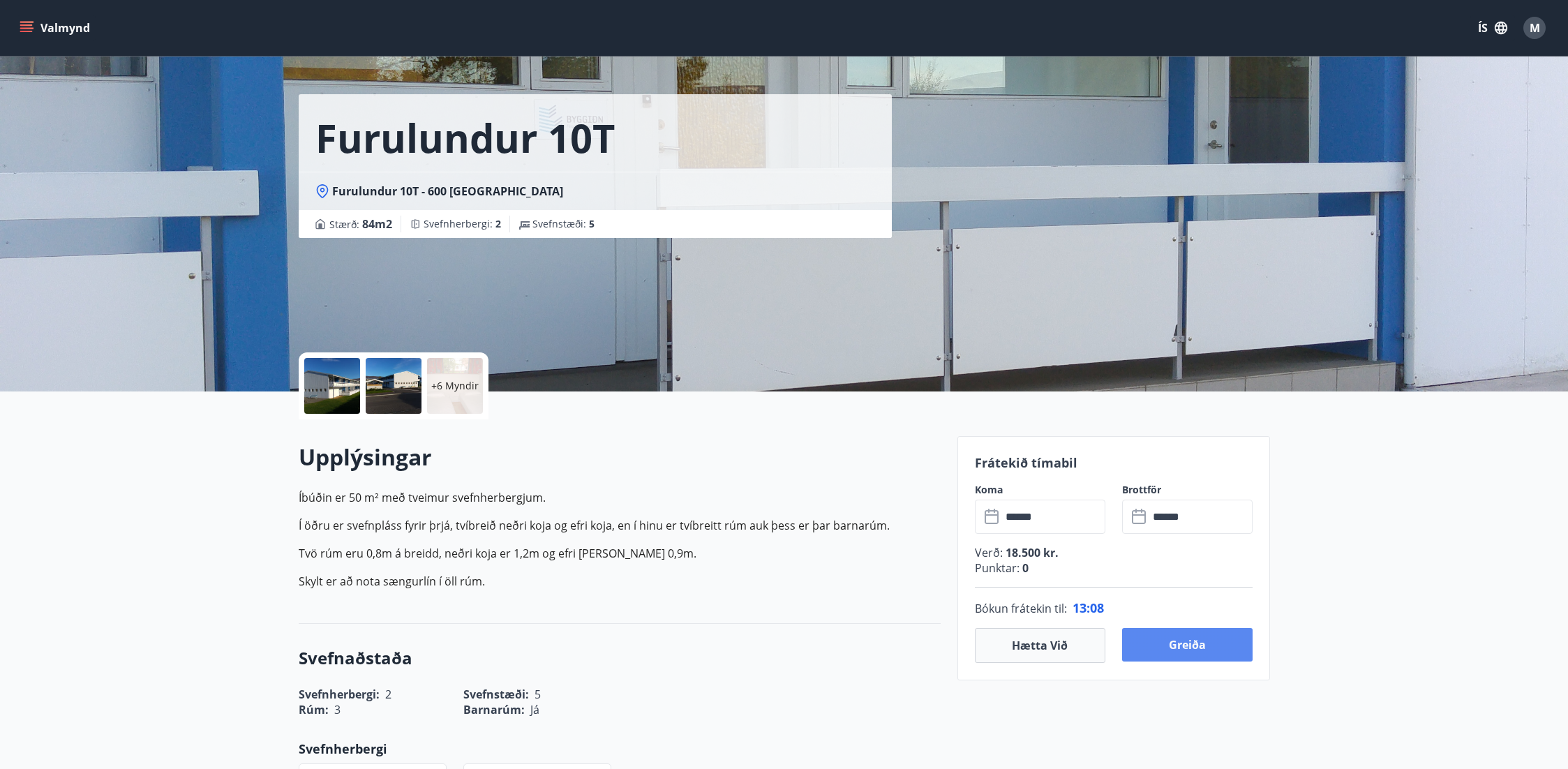
click at [1183, 650] on button "Greiða" at bounding box center [1188, 645] width 130 height 34
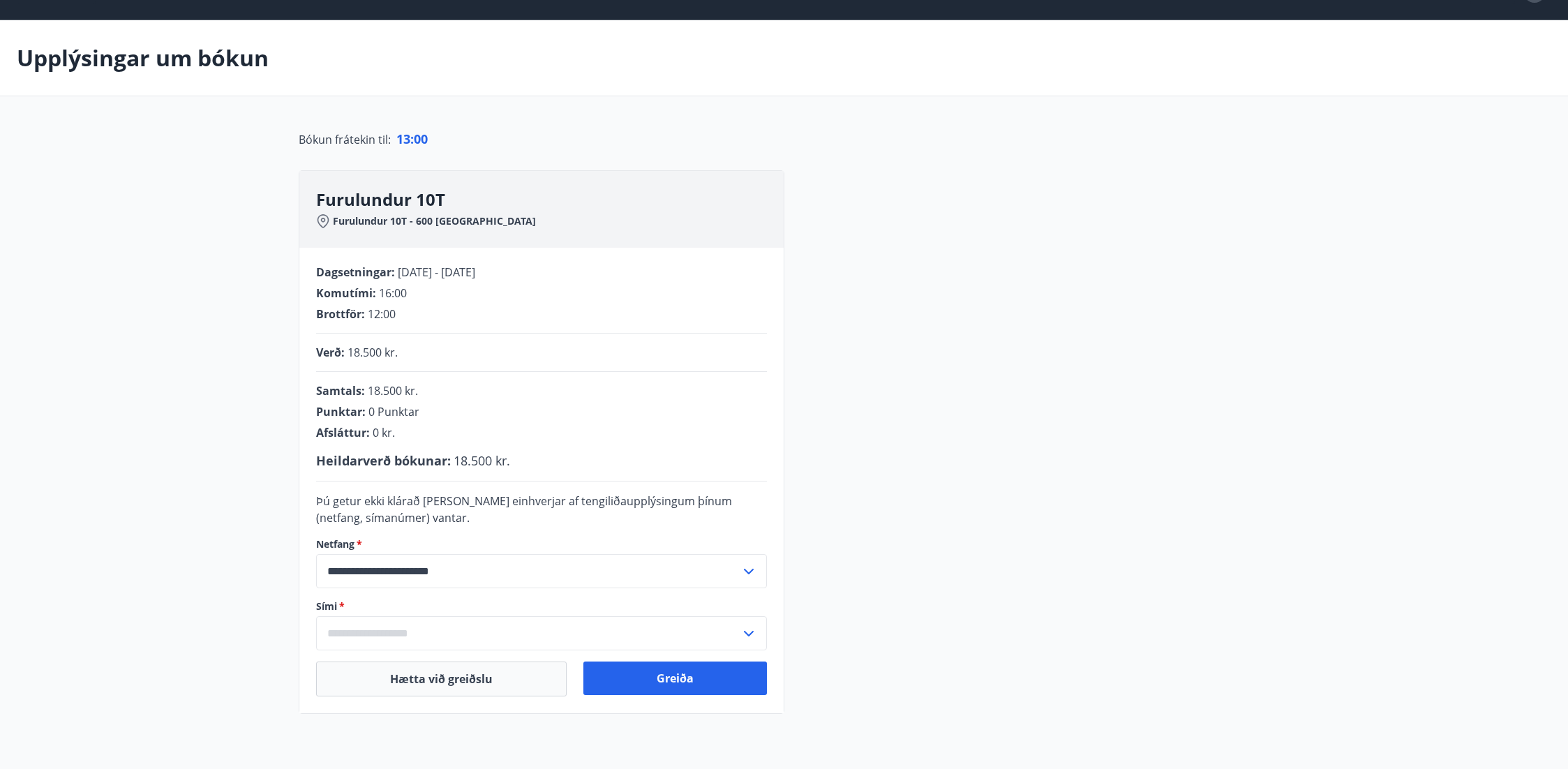
scroll to position [47, 0]
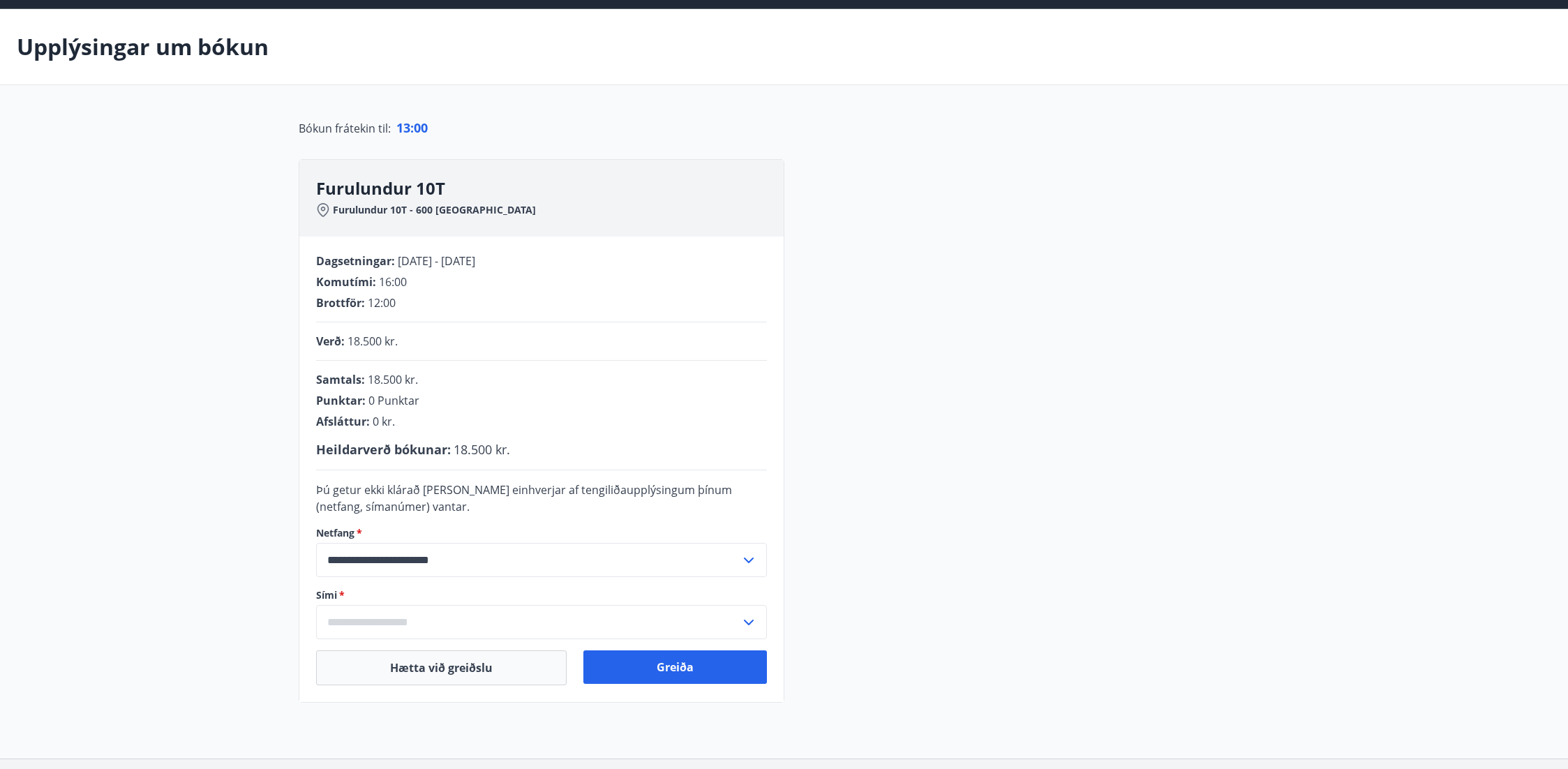
click at [384, 629] on input "text" at bounding box center [528, 623] width 424 height 35
click at [413, 620] on input "text" at bounding box center [528, 623] width 424 height 35
click at [391, 655] on li "Skrá nýtt símanúmer" at bounding box center [542, 652] width 450 height 25
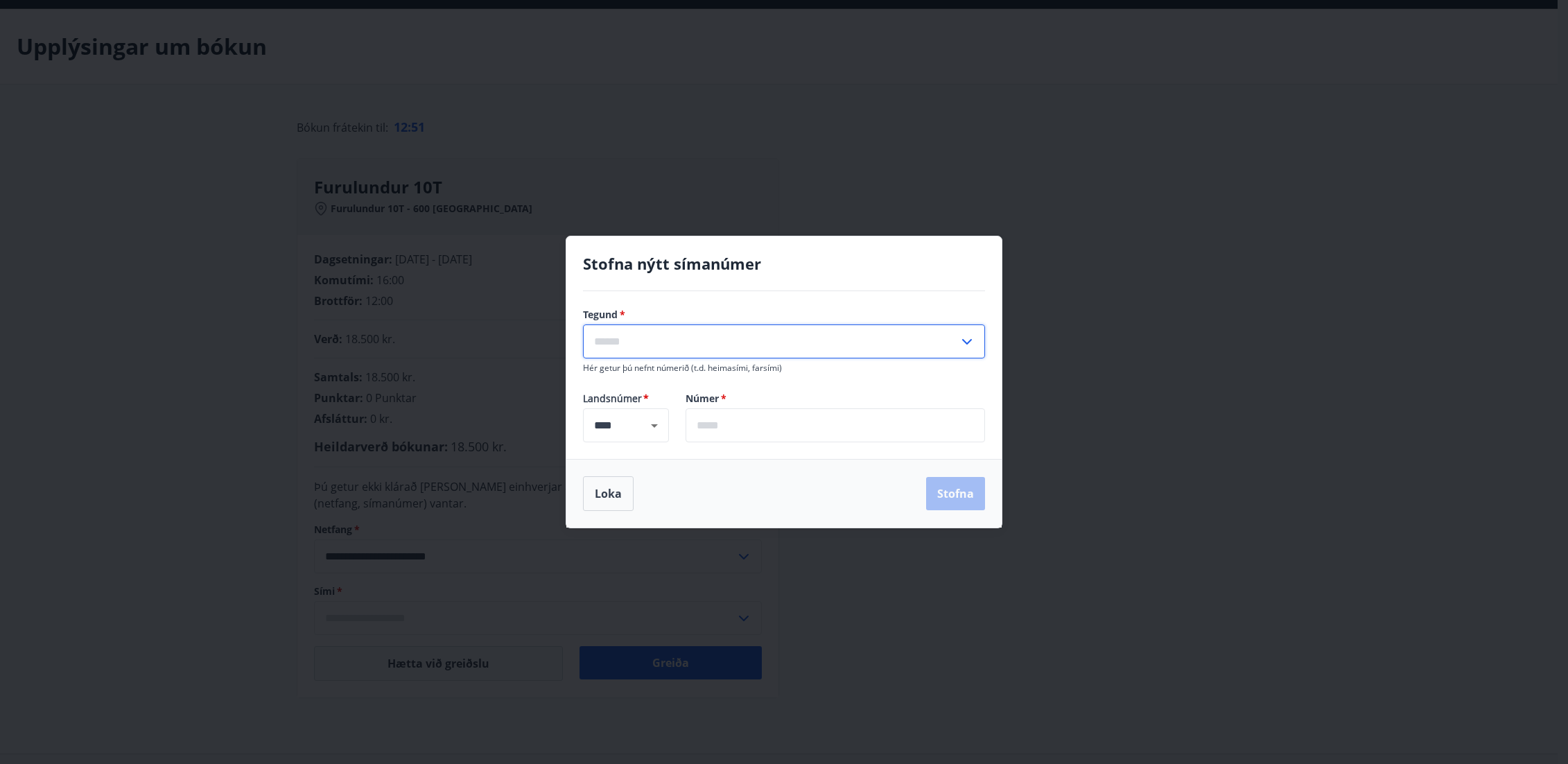
click at [635, 338] on input "text" at bounding box center [771, 341] width 376 height 34
click at [618, 369] on li "Farsími" at bounding box center [784, 371] width 401 height 25
type input "*******"
click at [753, 421] on input "text" at bounding box center [836, 426] width 300 height 34
type input "*******"
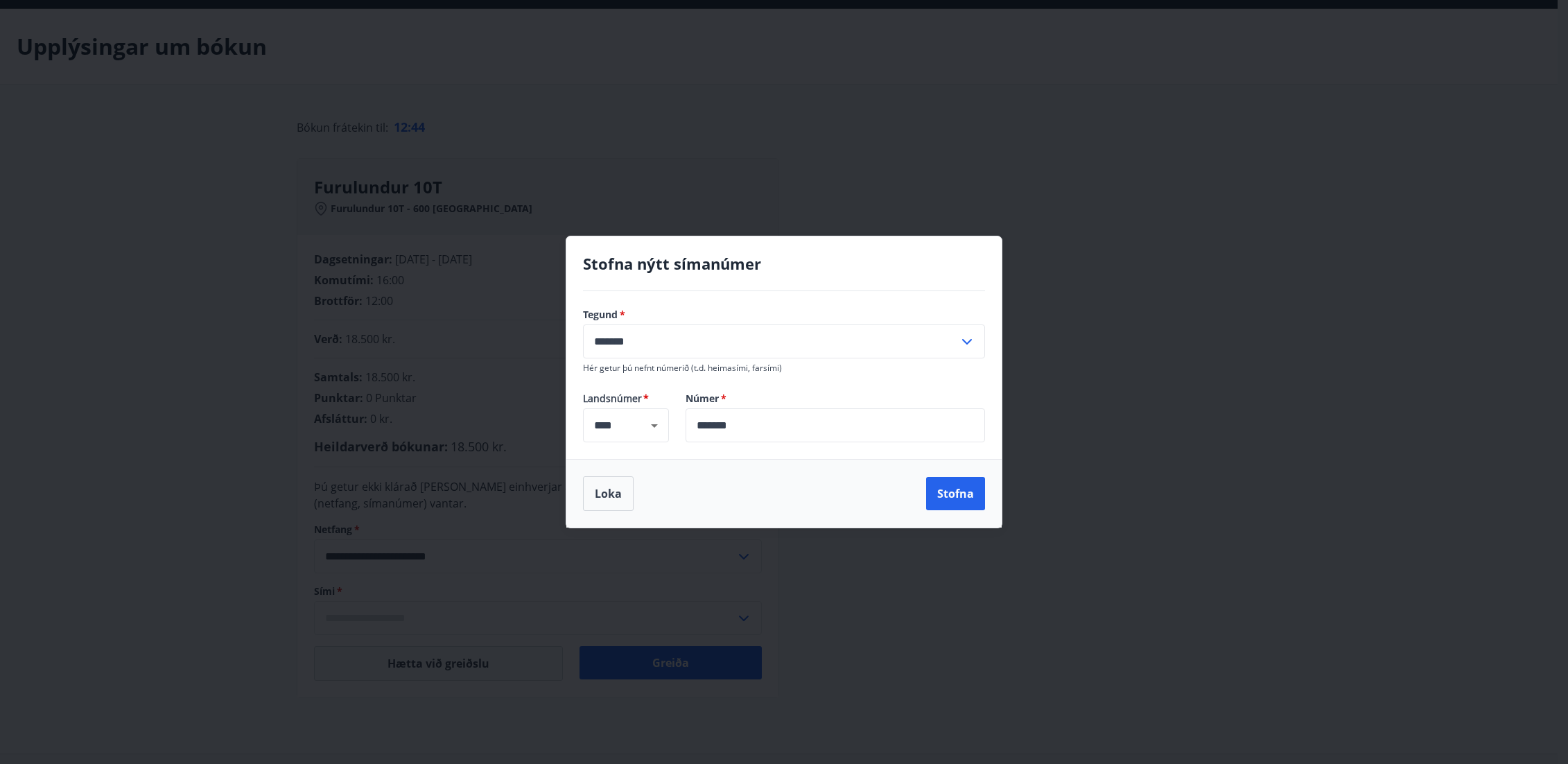
click at [842, 379] on div "Tegund   * ******* ​ Hér getur þú nefnt númerið (t.d. heimasími, farsími) Lands…" at bounding box center [784, 375] width 436 height 168
click at [957, 495] on button "Stofna" at bounding box center [955, 494] width 59 height 34
type input "**********"
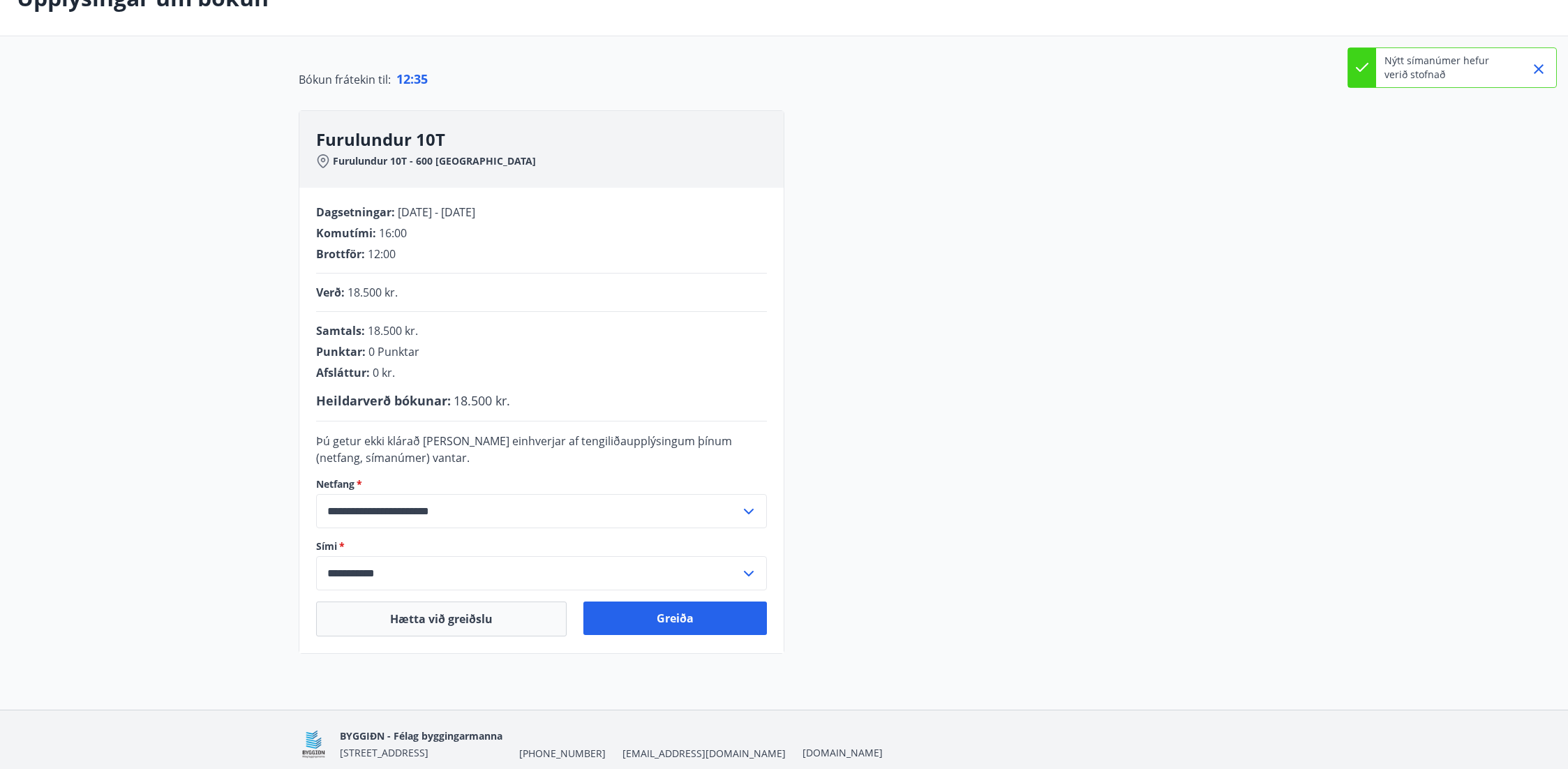
scroll to position [154, 0]
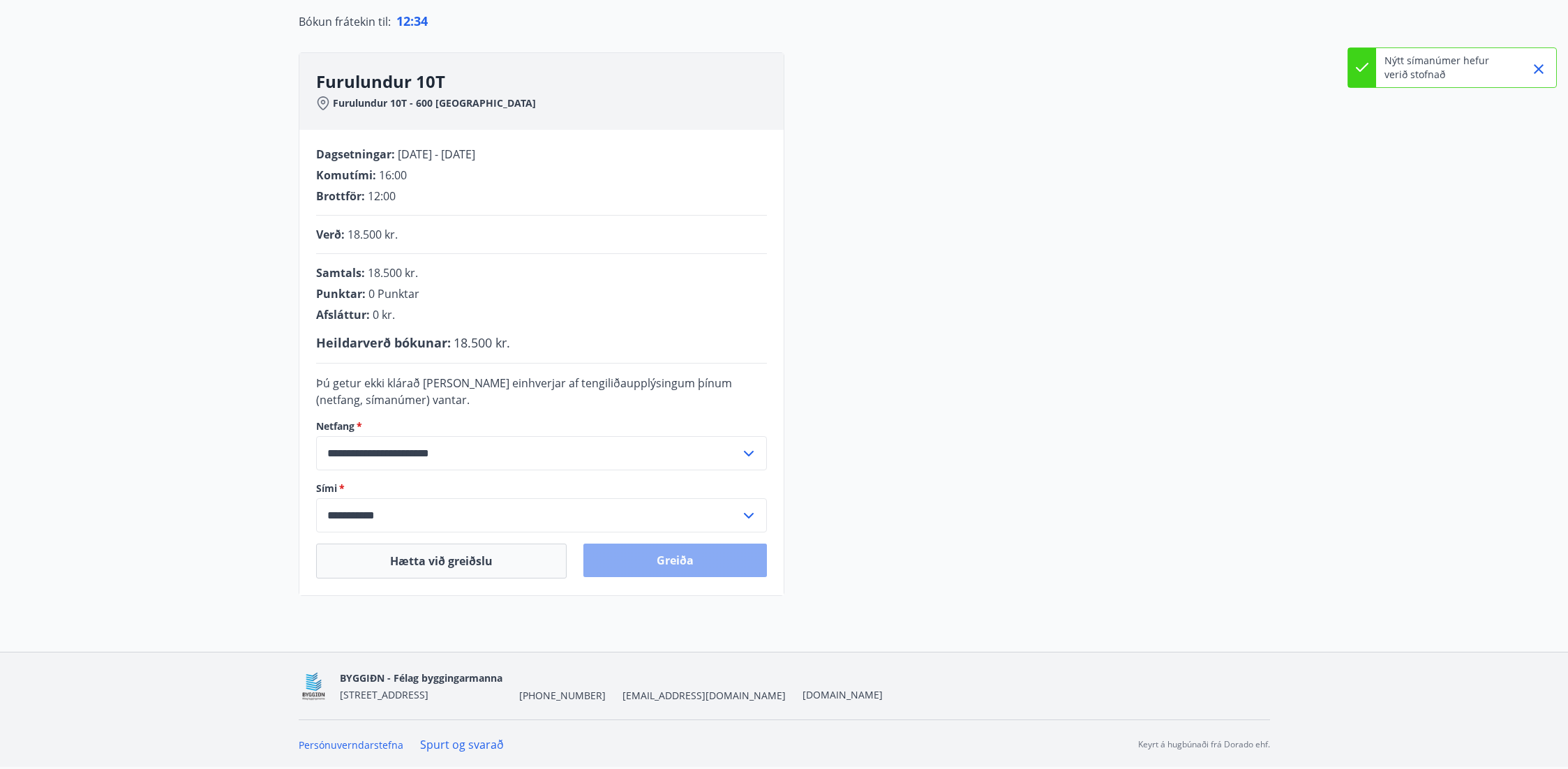
click at [678, 563] on button "Greiða" at bounding box center [674, 561] width 183 height 34
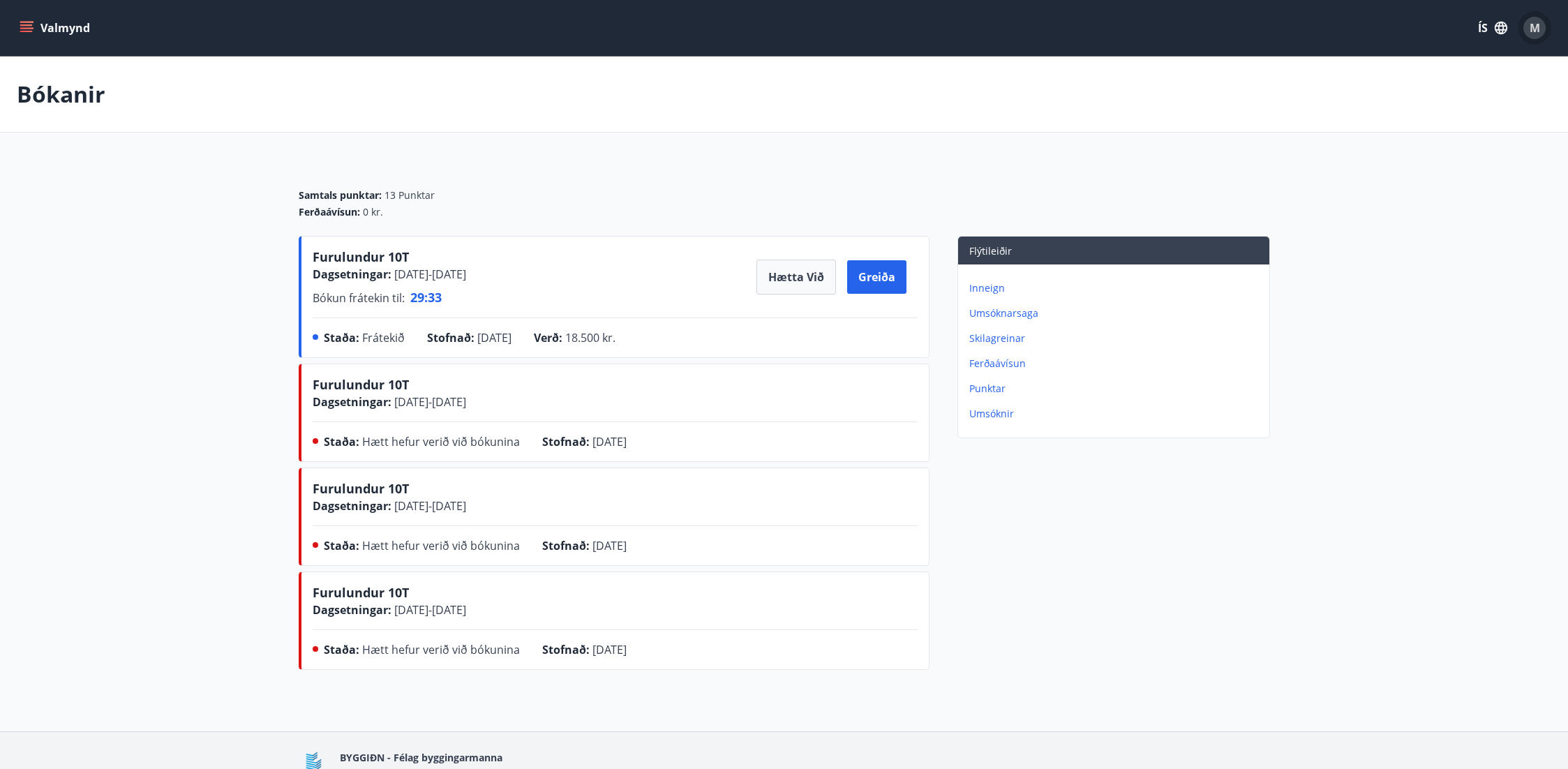
click at [1532, 30] on span "M" at bounding box center [1534, 28] width 10 height 16
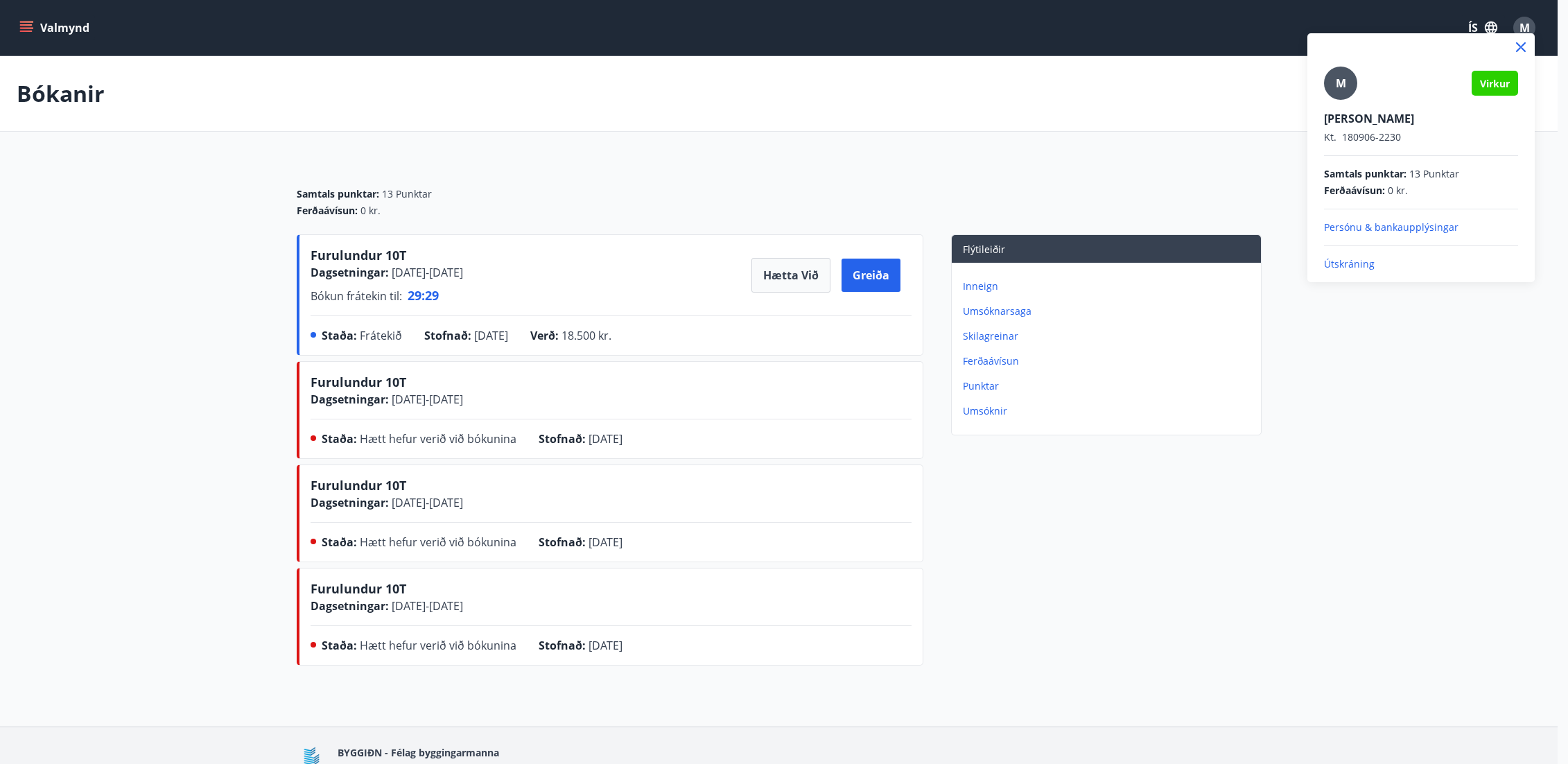
click at [1361, 229] on p "Persónu & bankaupplýsingar" at bounding box center [1421, 227] width 194 height 14
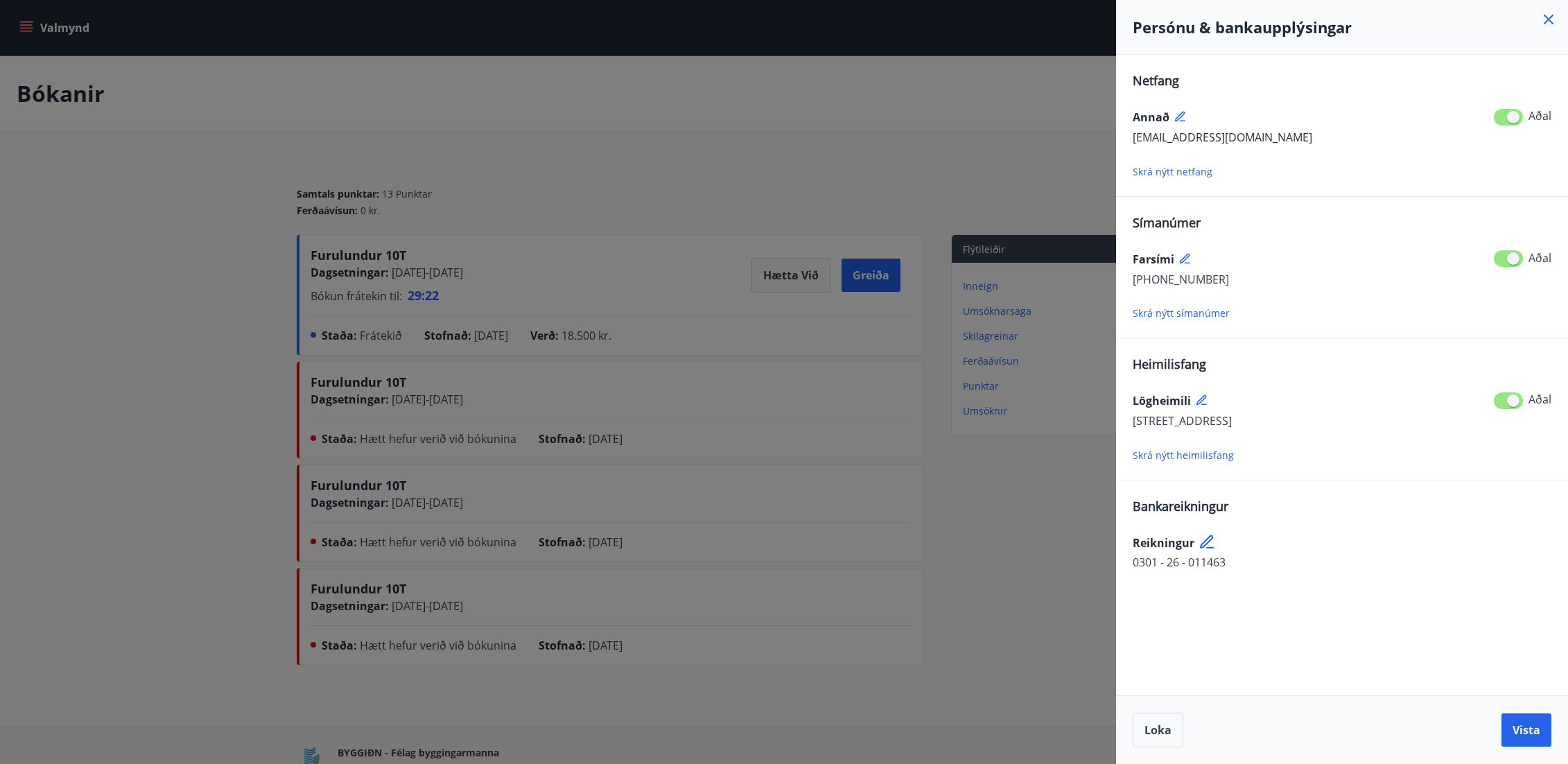
click at [1550, 22] on icon at bounding box center [1548, 20] width 9 height 9
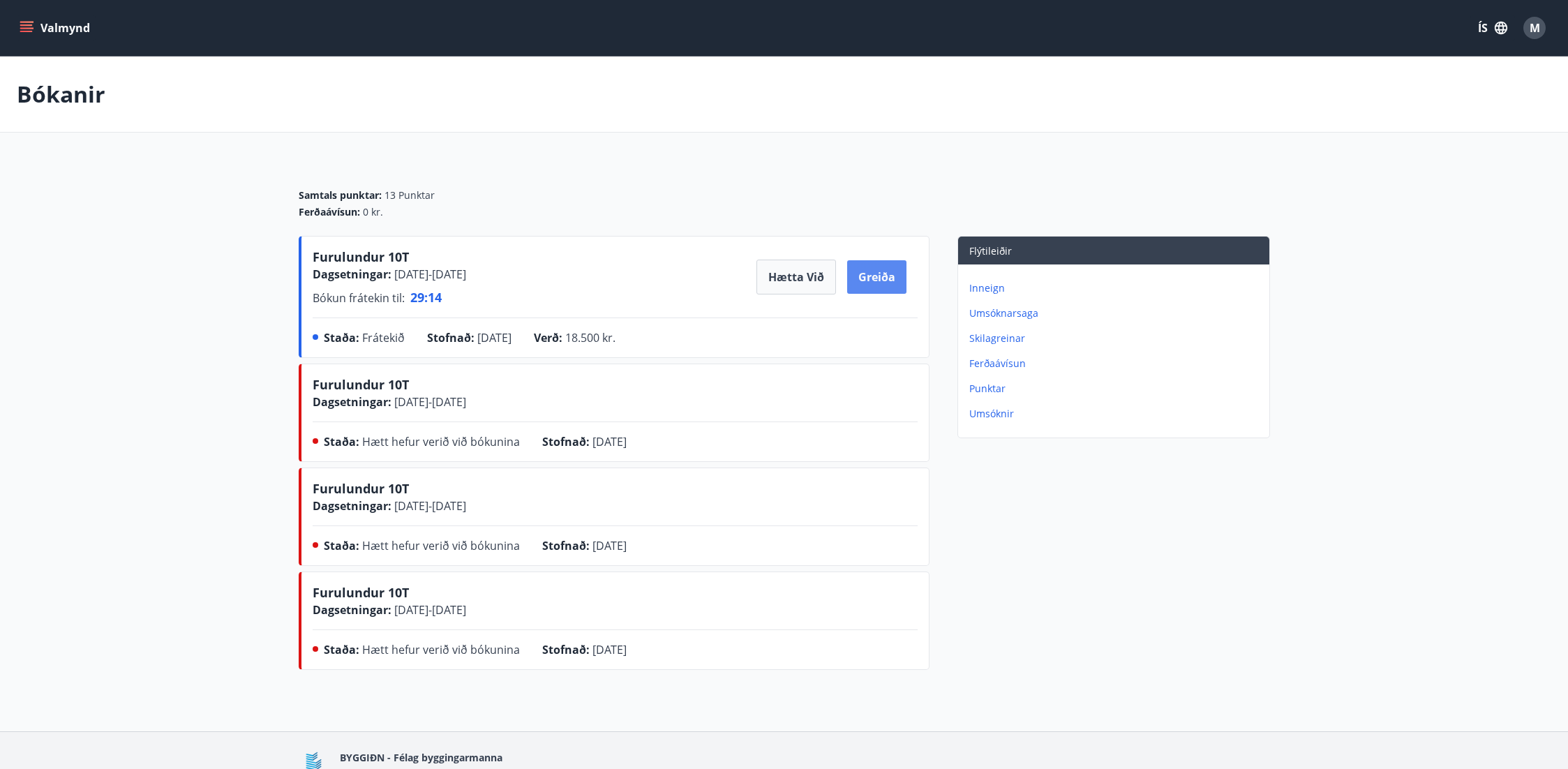
click at [874, 278] on button "Greiða" at bounding box center [876, 277] width 59 height 34
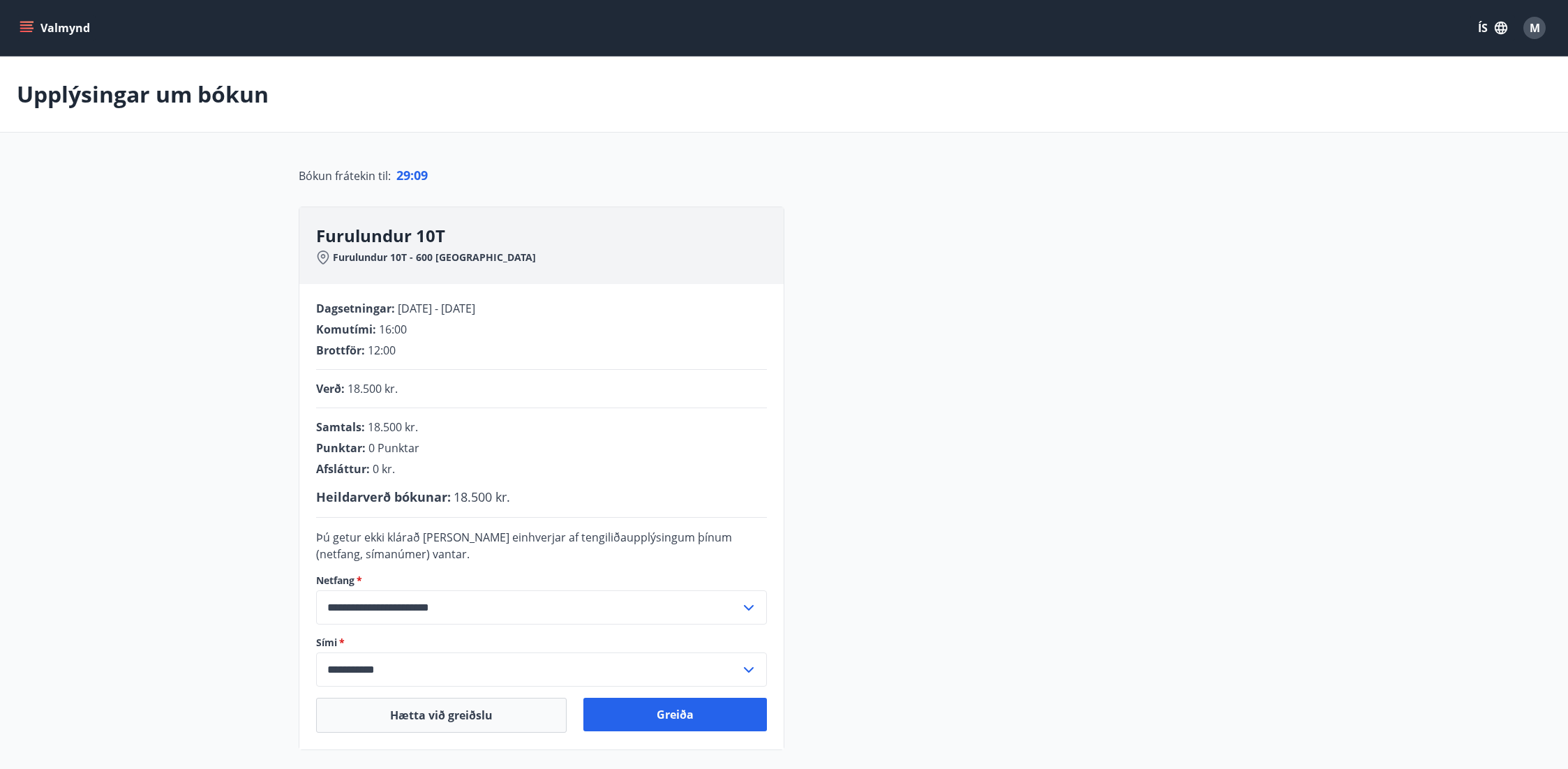
click at [1069, 470] on div "**********" at bounding box center [784, 479] width 971 height 544
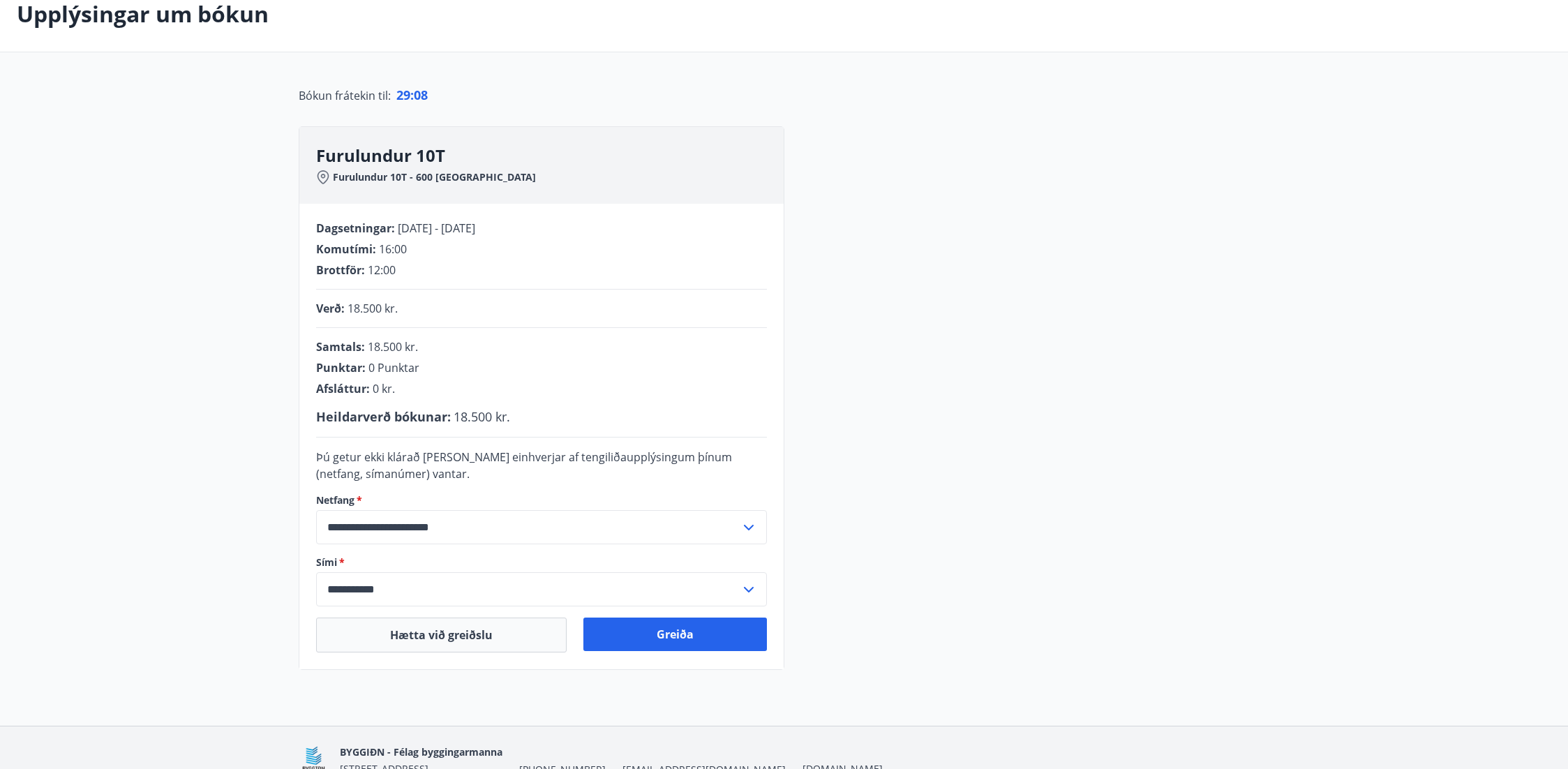
scroll to position [147, 0]
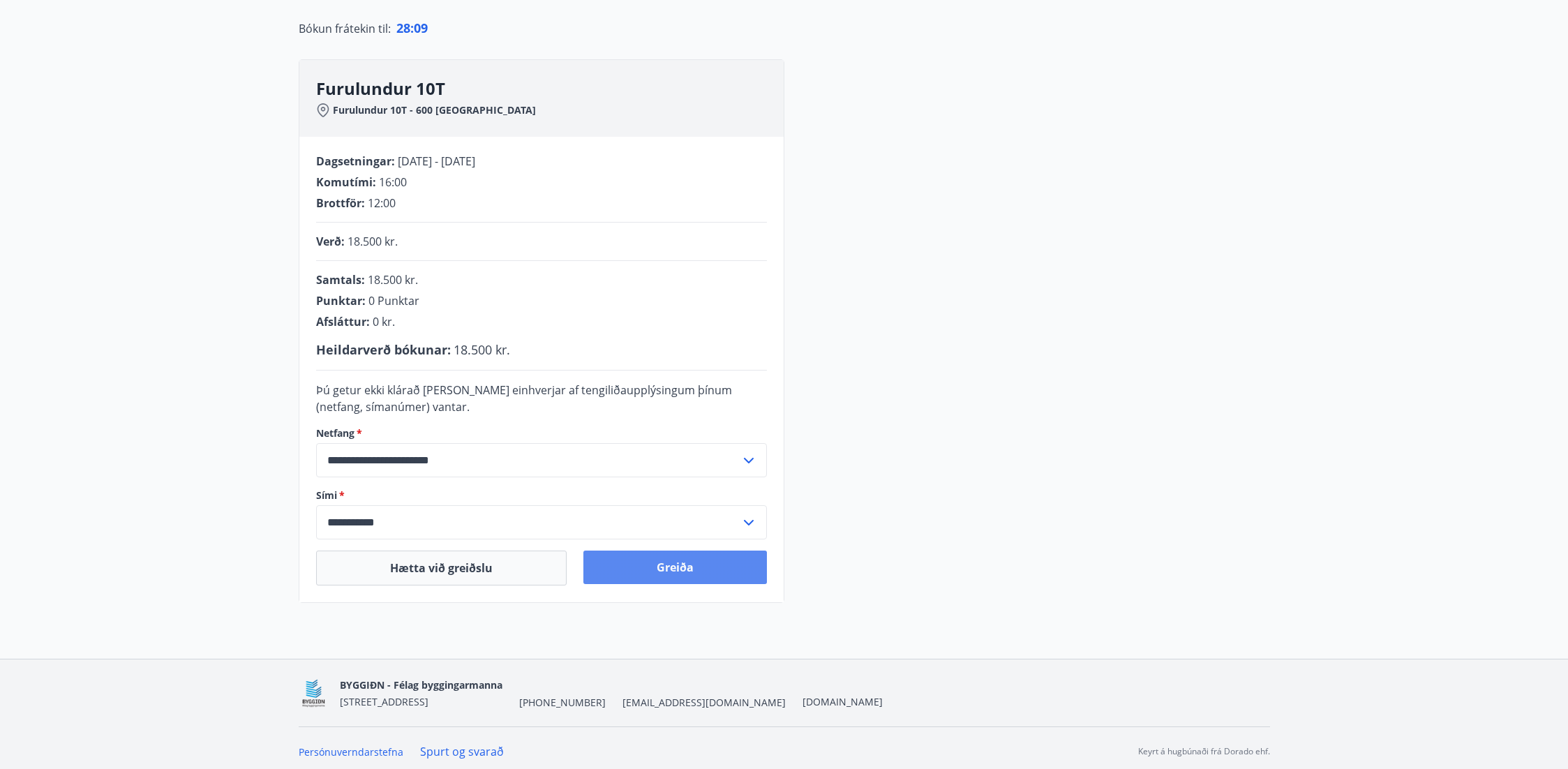
click at [653, 568] on button "Greiða" at bounding box center [674, 567] width 183 height 34
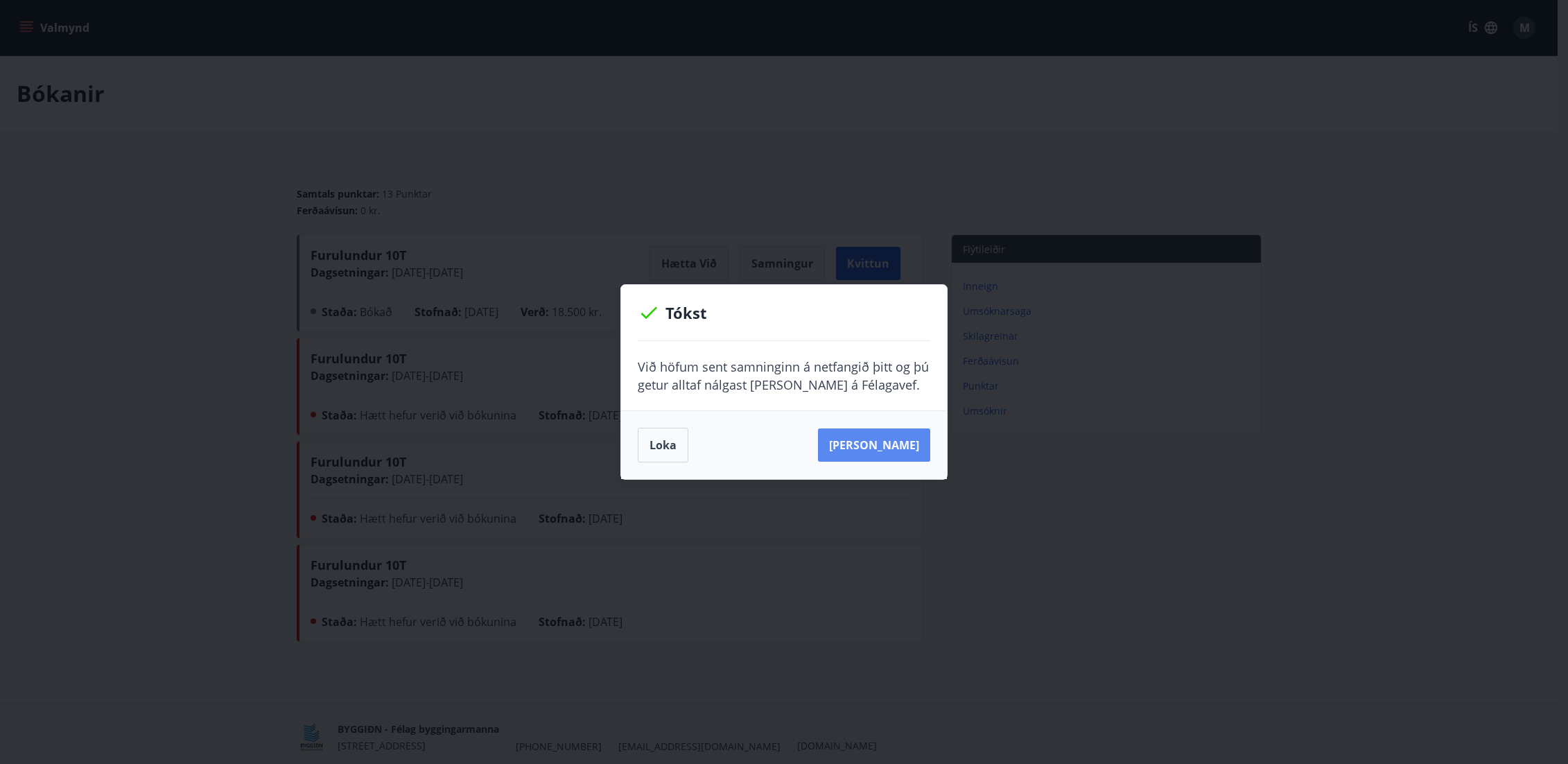
click at [866, 442] on button "[PERSON_NAME]" at bounding box center [875, 445] width 112 height 34
click at [652, 434] on button "Loka" at bounding box center [663, 445] width 51 height 34
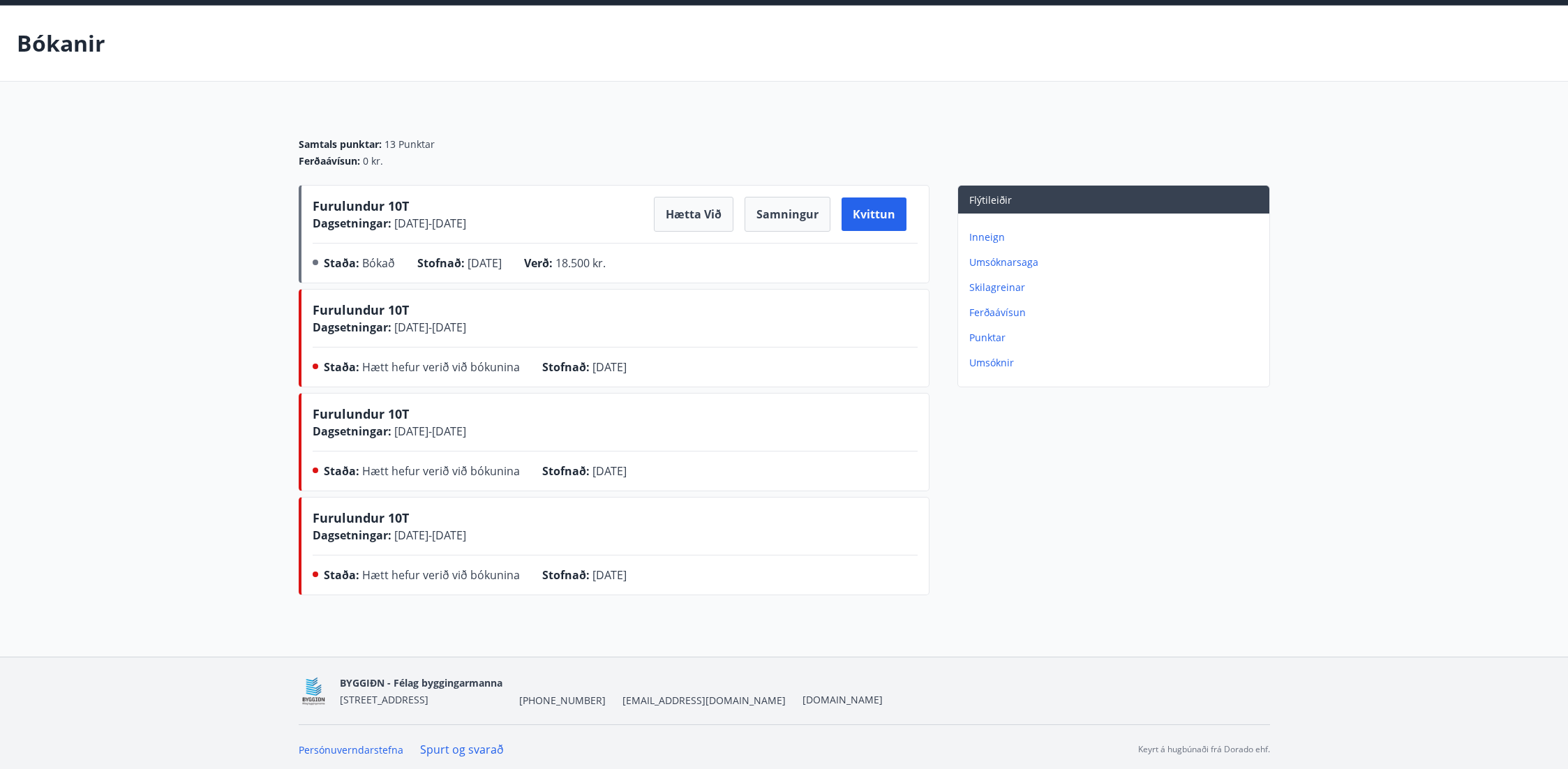
scroll to position [56, 0]
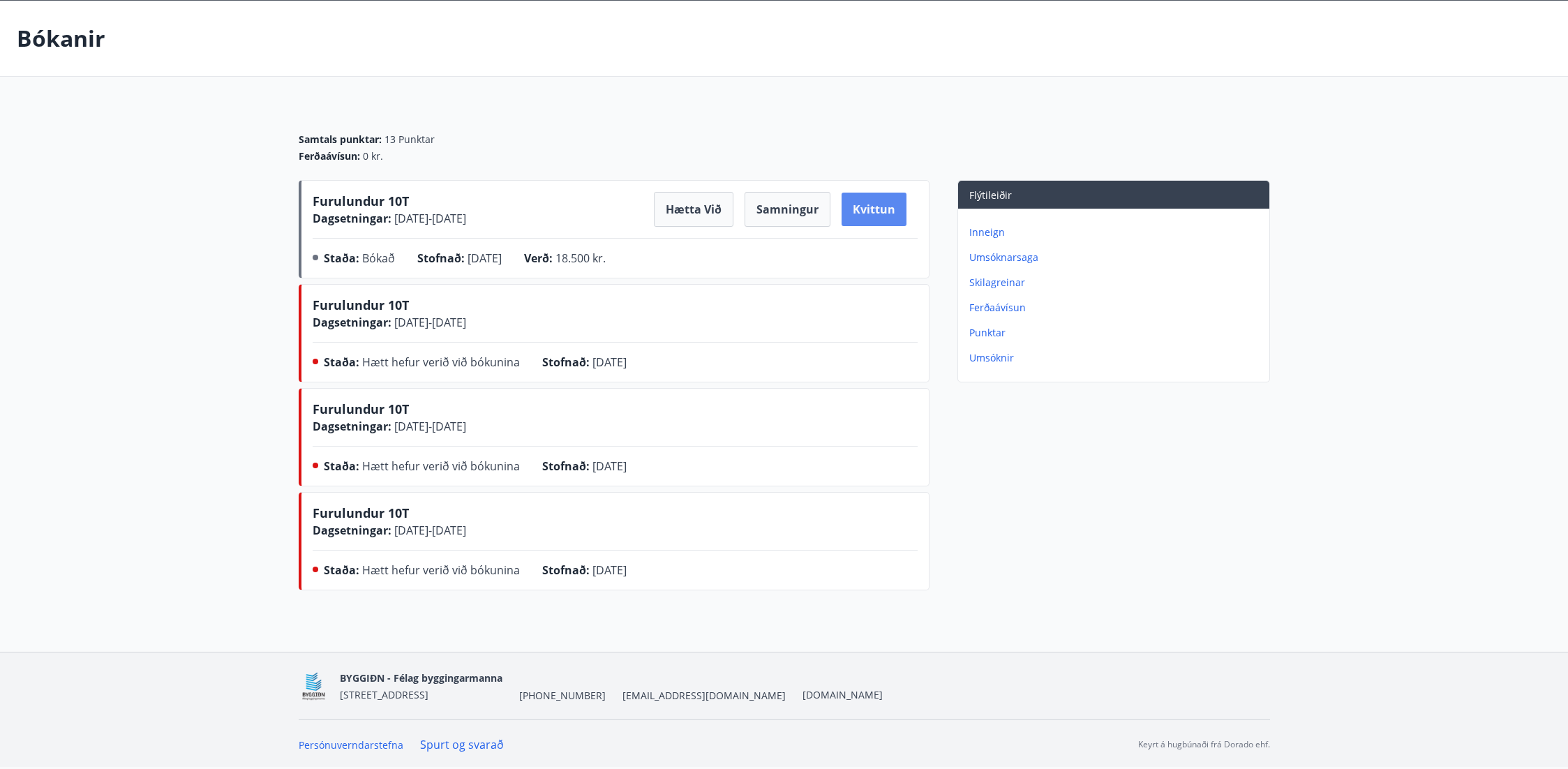
click at [874, 210] on button "Kvittun" at bounding box center [874, 209] width 65 height 34
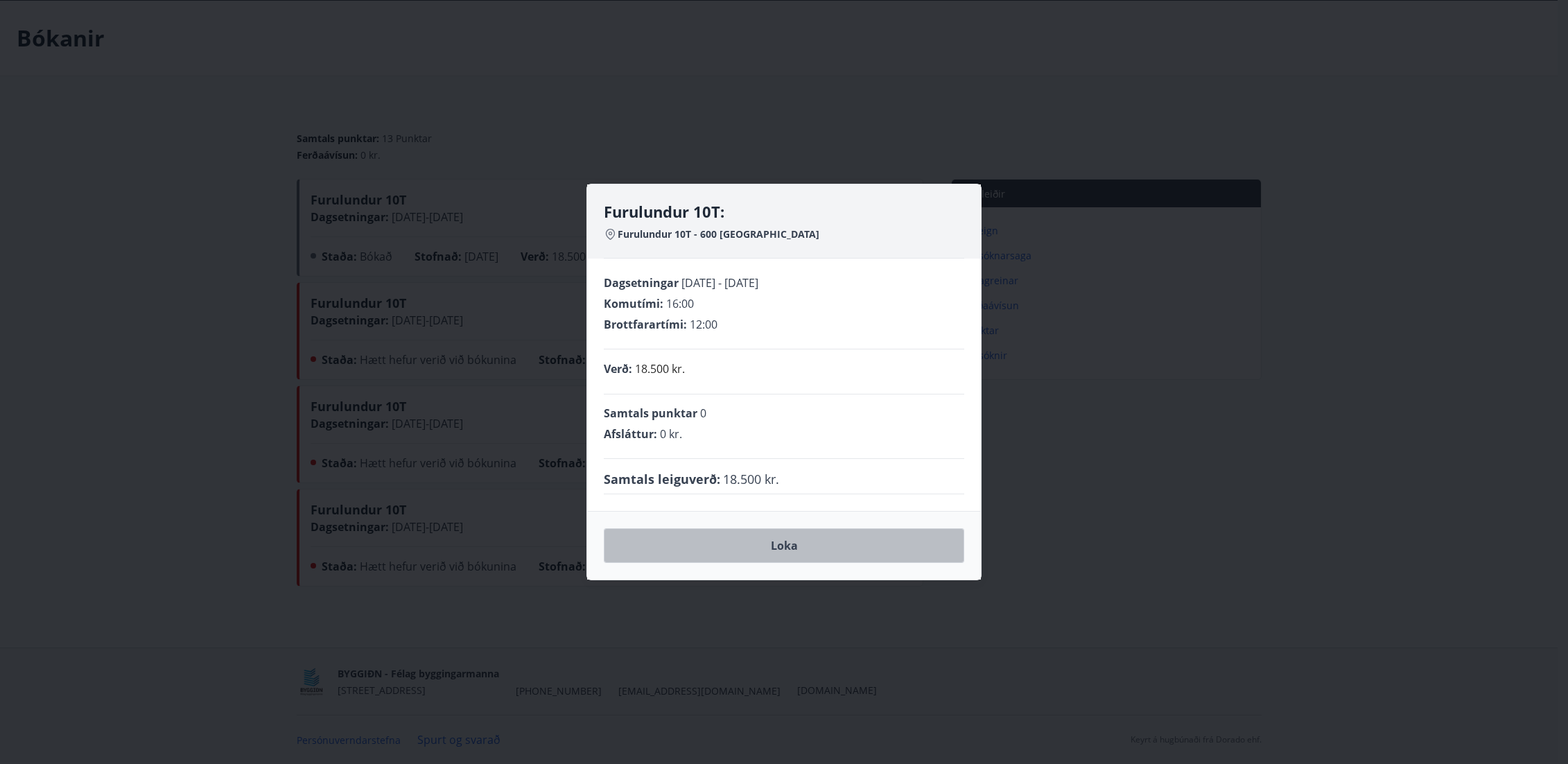
click at [787, 554] on button "Loka" at bounding box center [784, 545] width 361 height 34
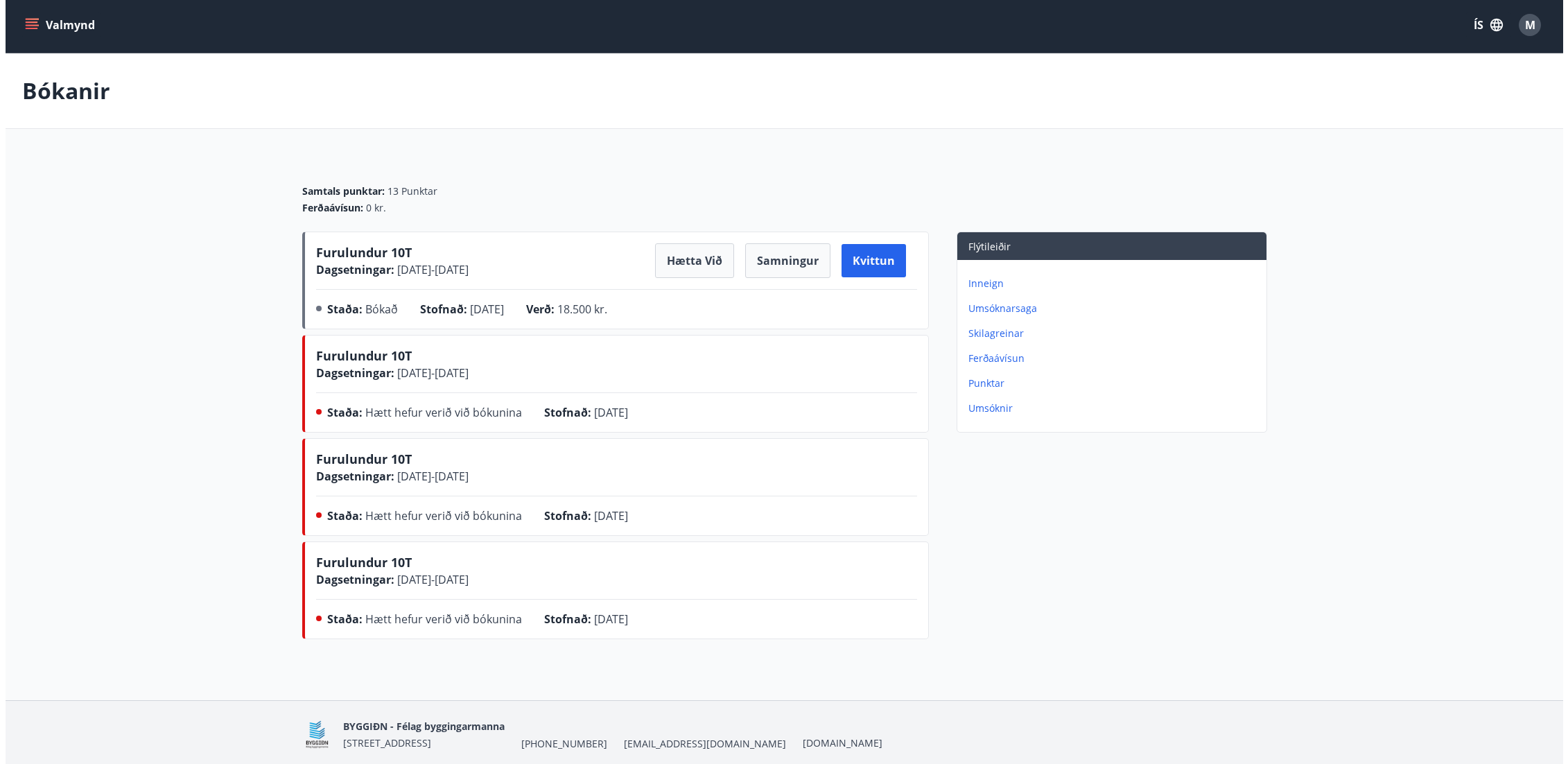
scroll to position [0, 0]
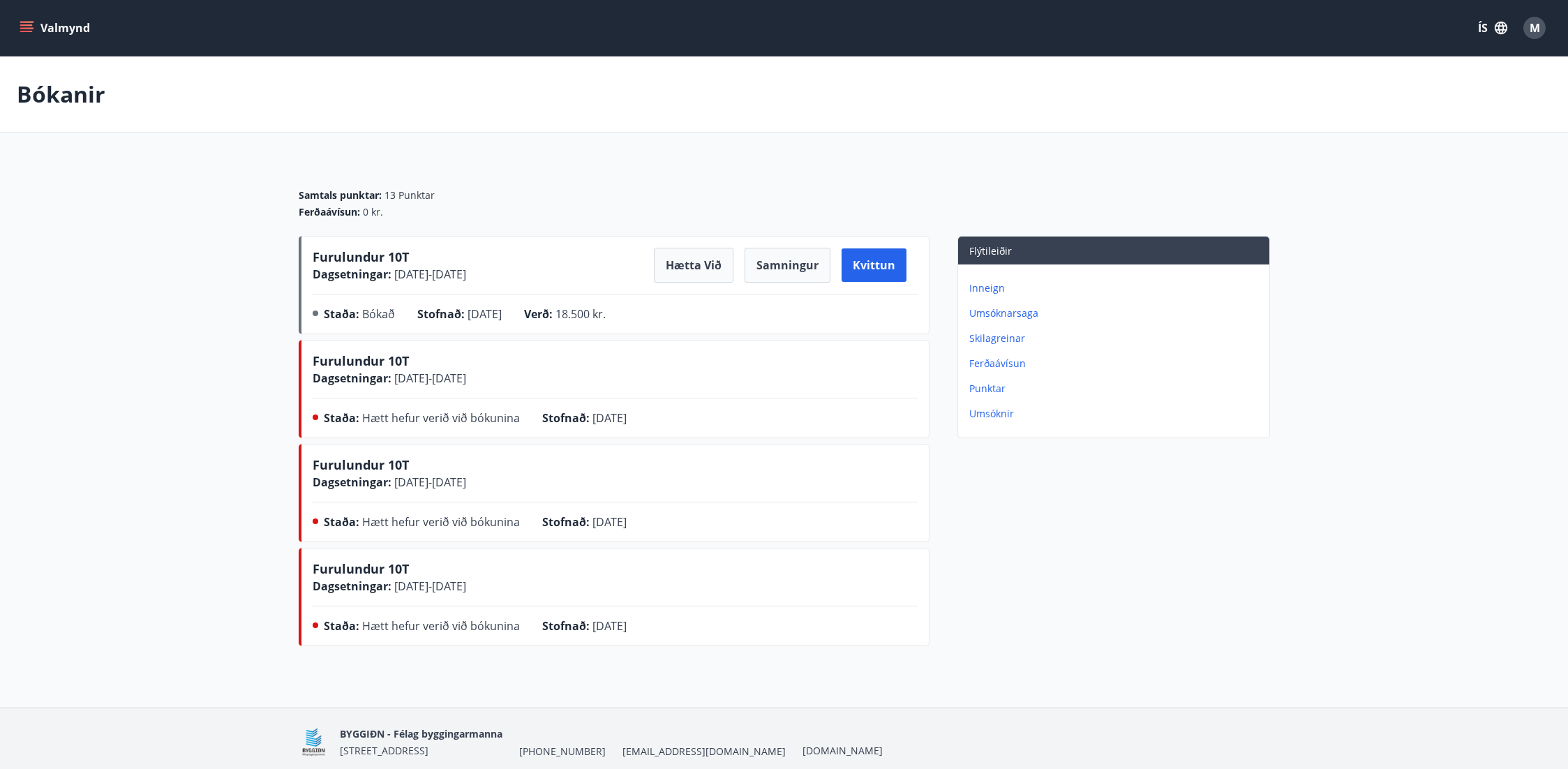
click at [1534, 25] on span "M" at bounding box center [1534, 28] width 10 height 16
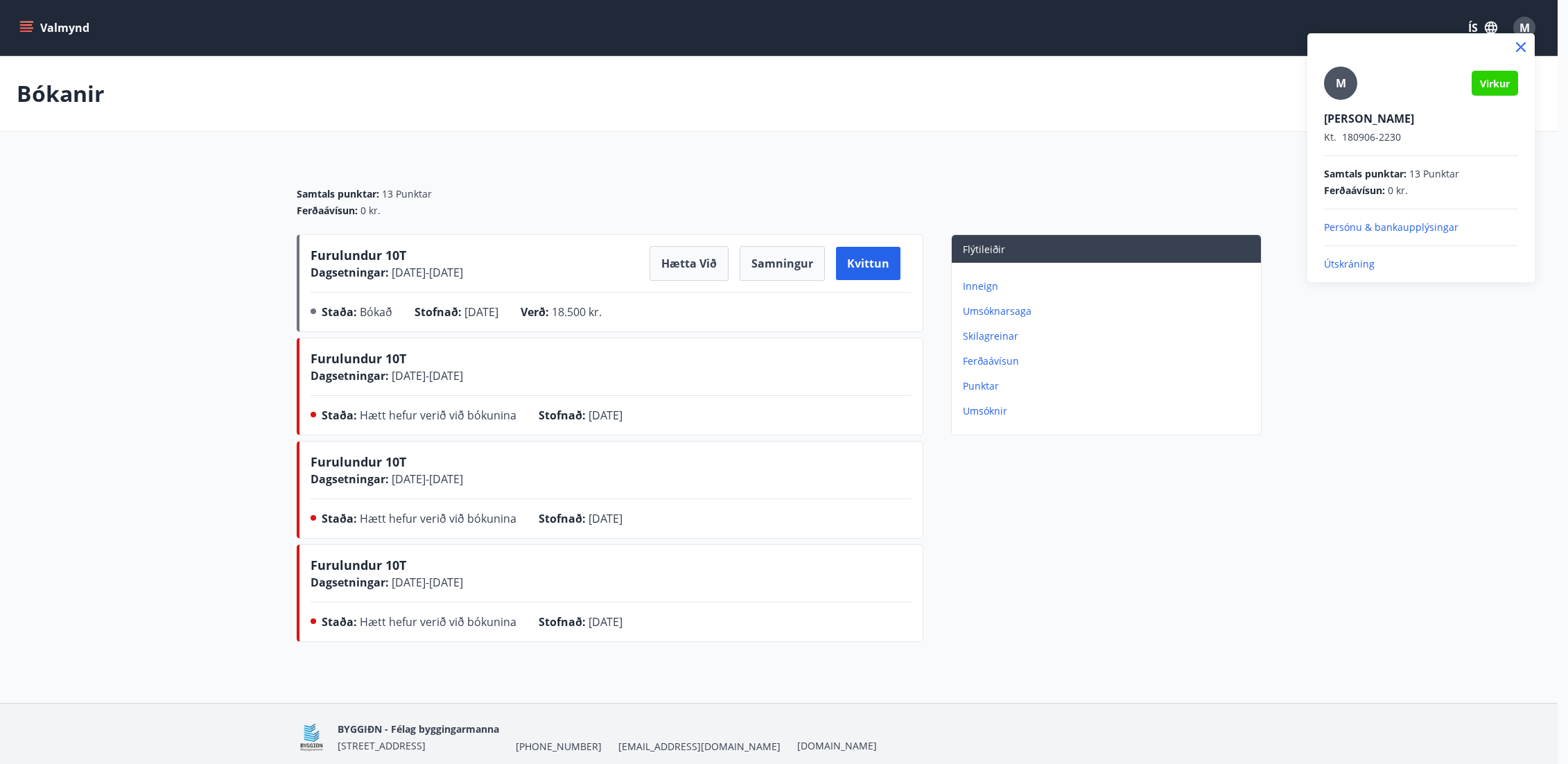
click at [1349, 262] on p "Útskráning" at bounding box center [1421, 264] width 194 height 14
